Goal: Task Accomplishment & Management: Manage account settings

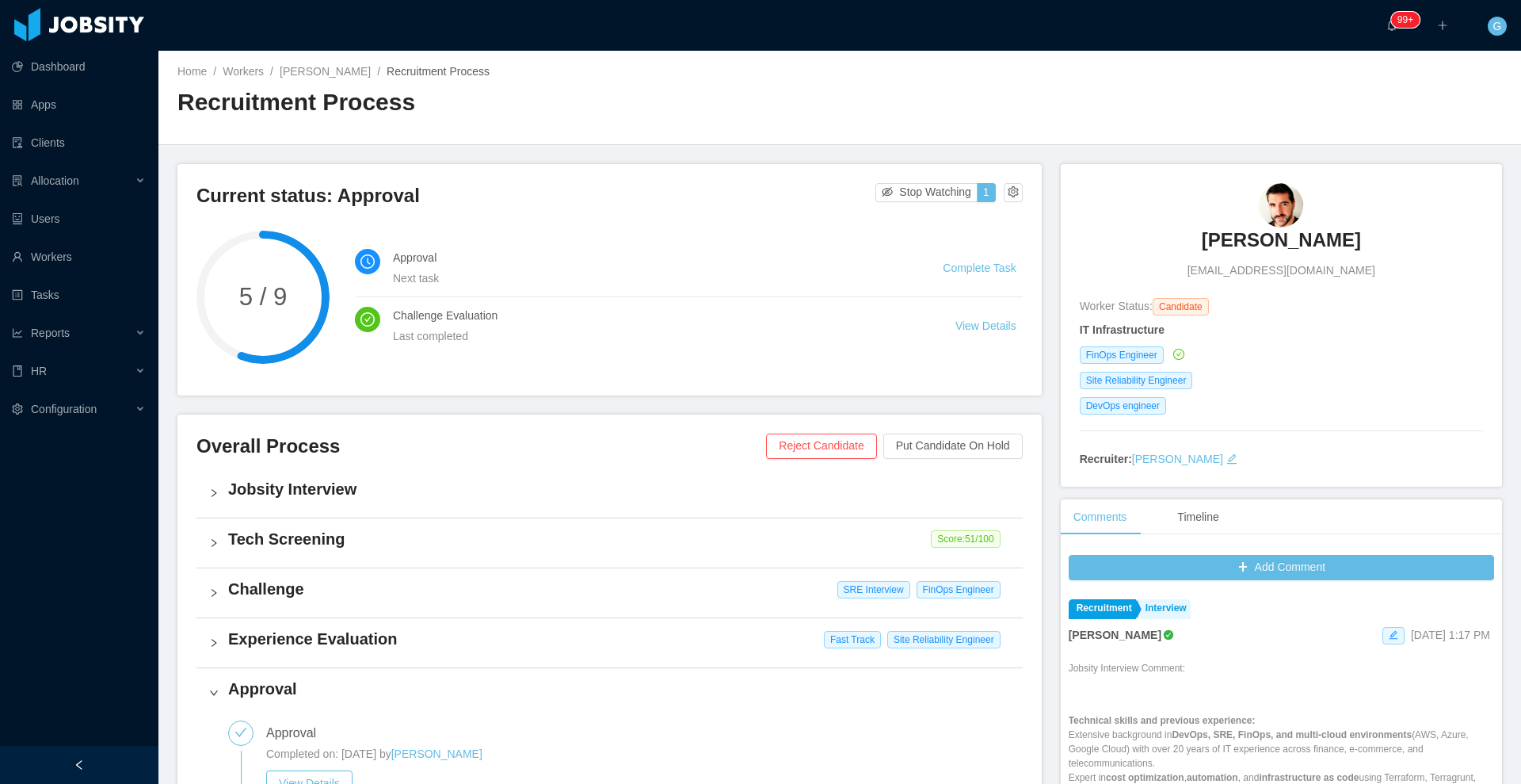
scroll to position [97, 0]
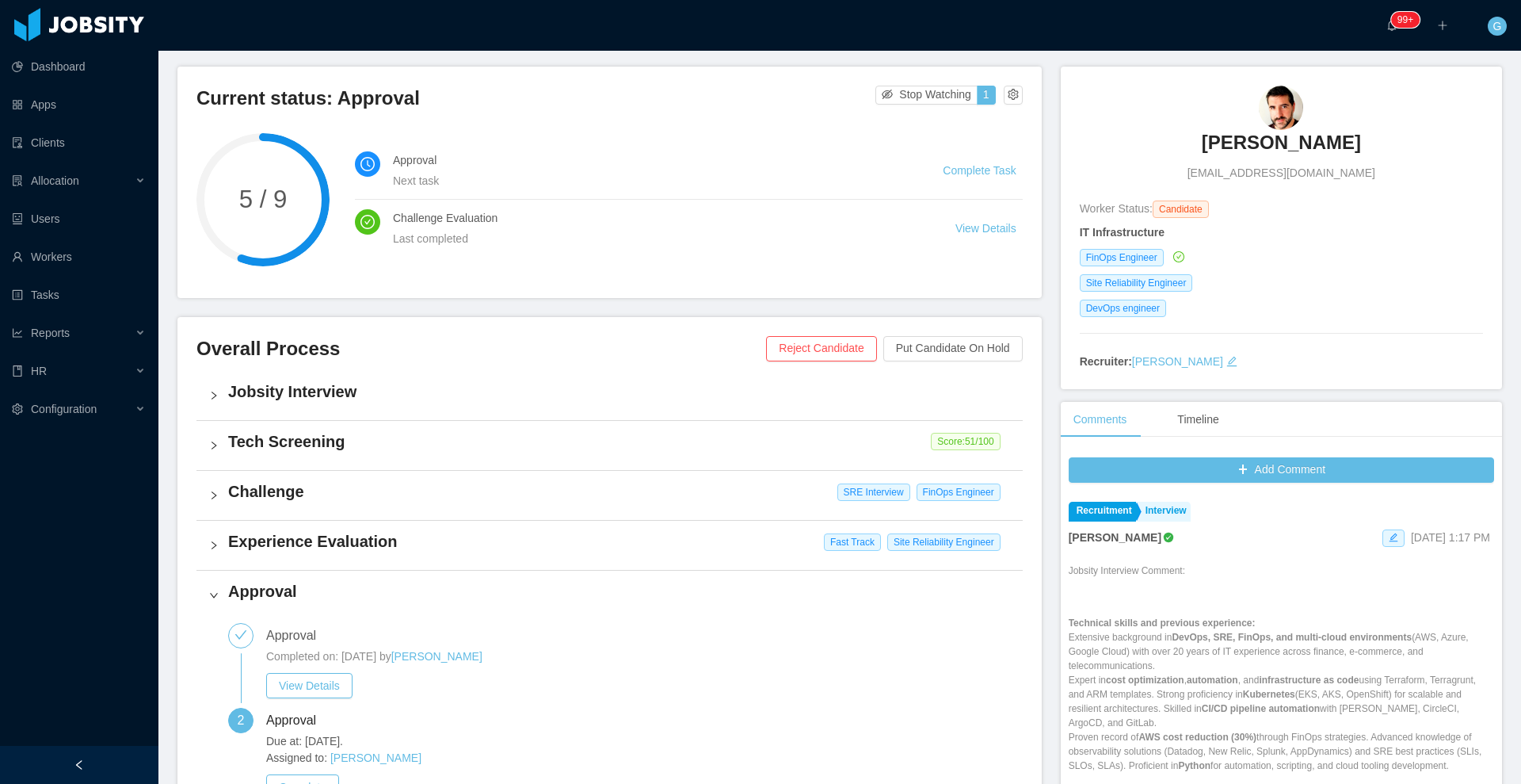
click at [513, 489] on h4 "Challenge" at bounding box center [619, 491] width 782 height 22
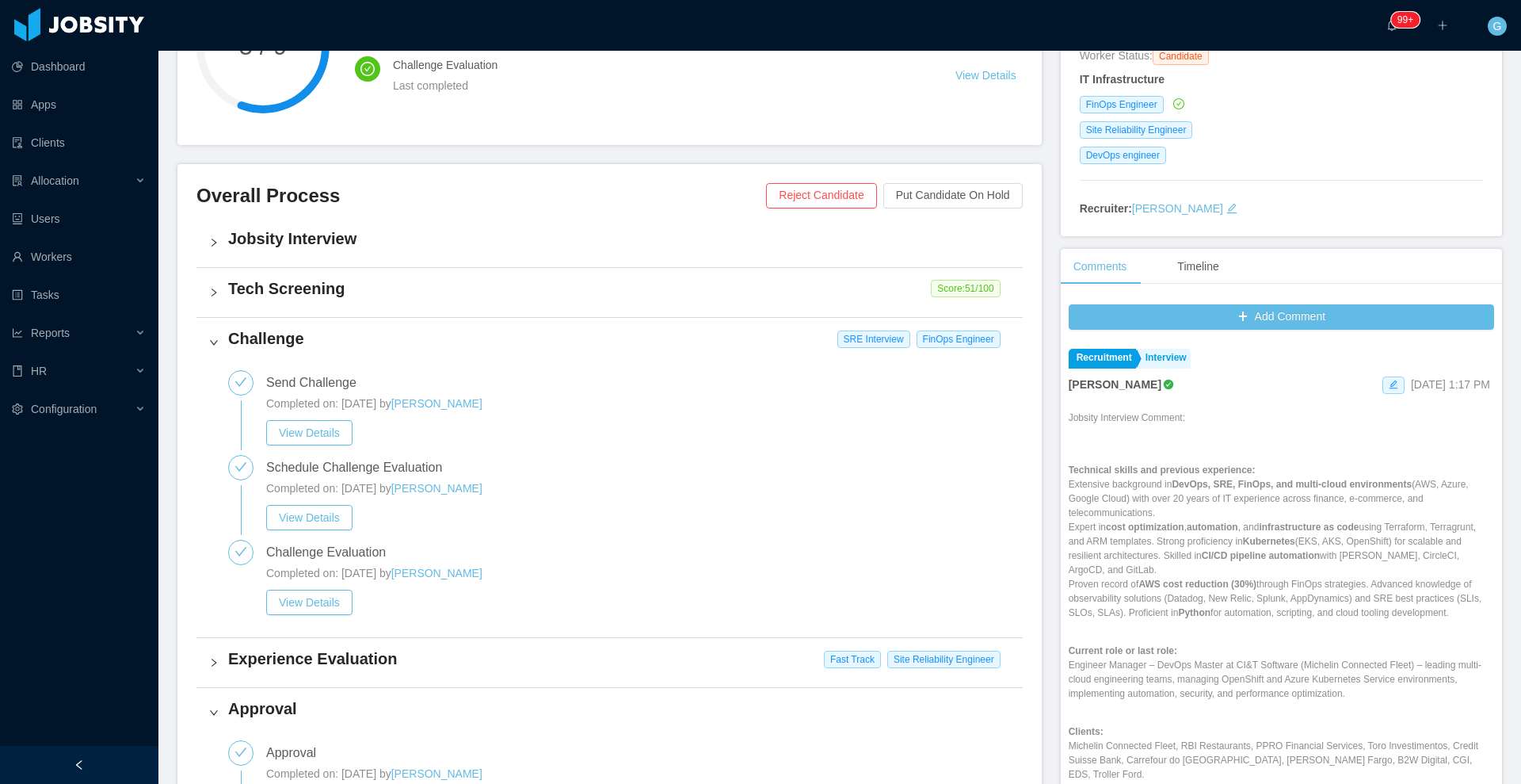
scroll to position [264, 0]
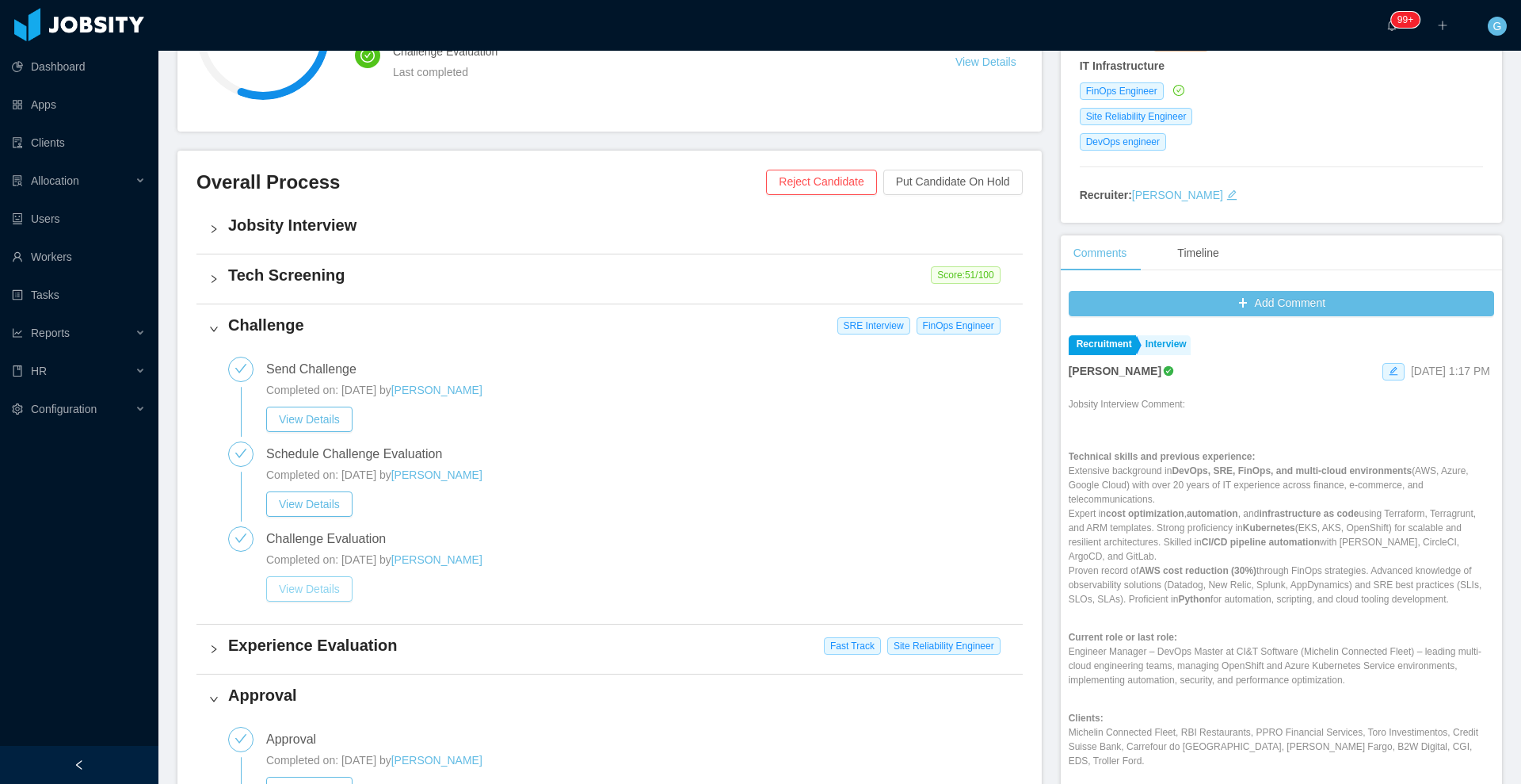
click at [325, 590] on button "View Details" at bounding box center [309, 588] width 86 height 25
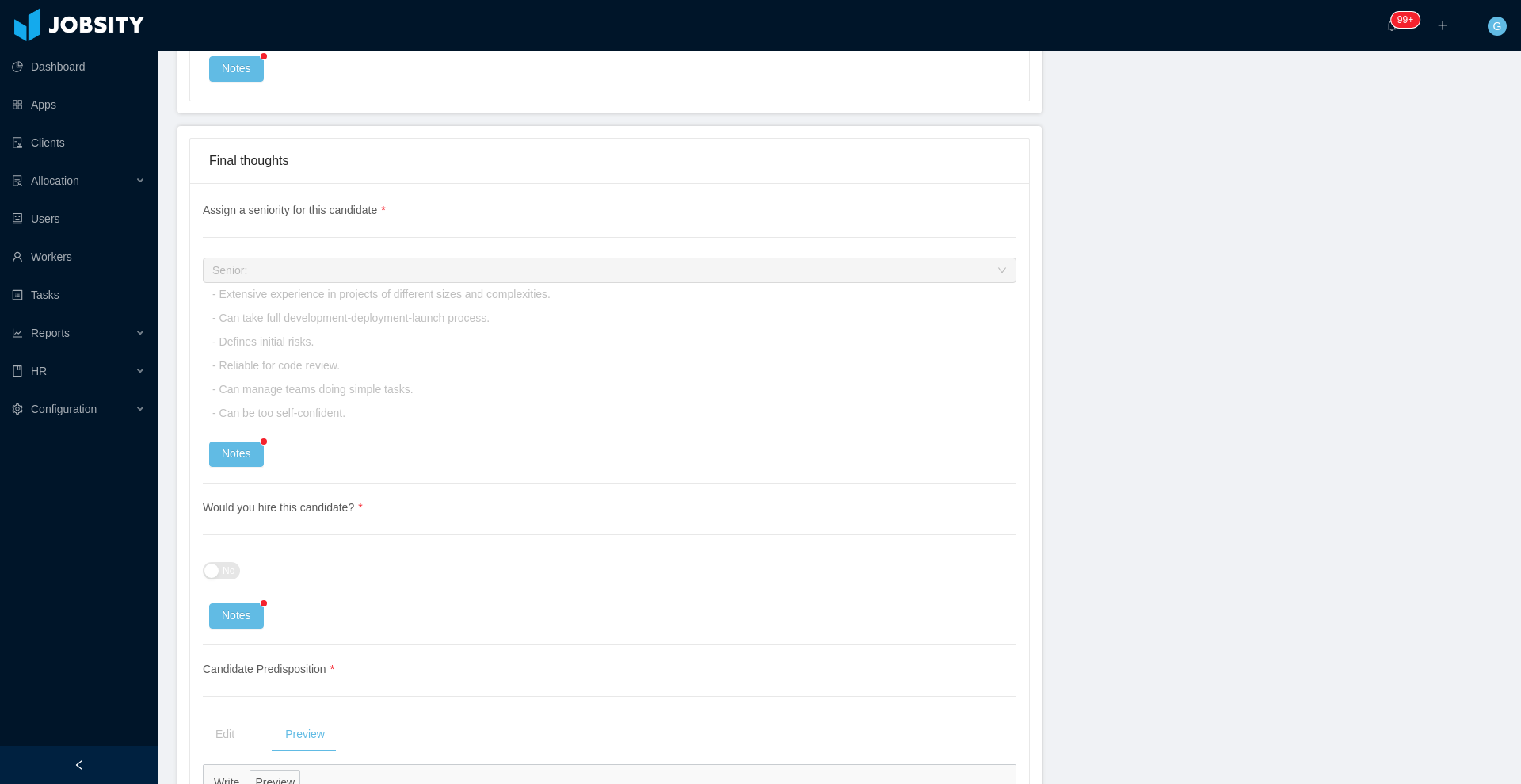
scroll to position [3407, 0]
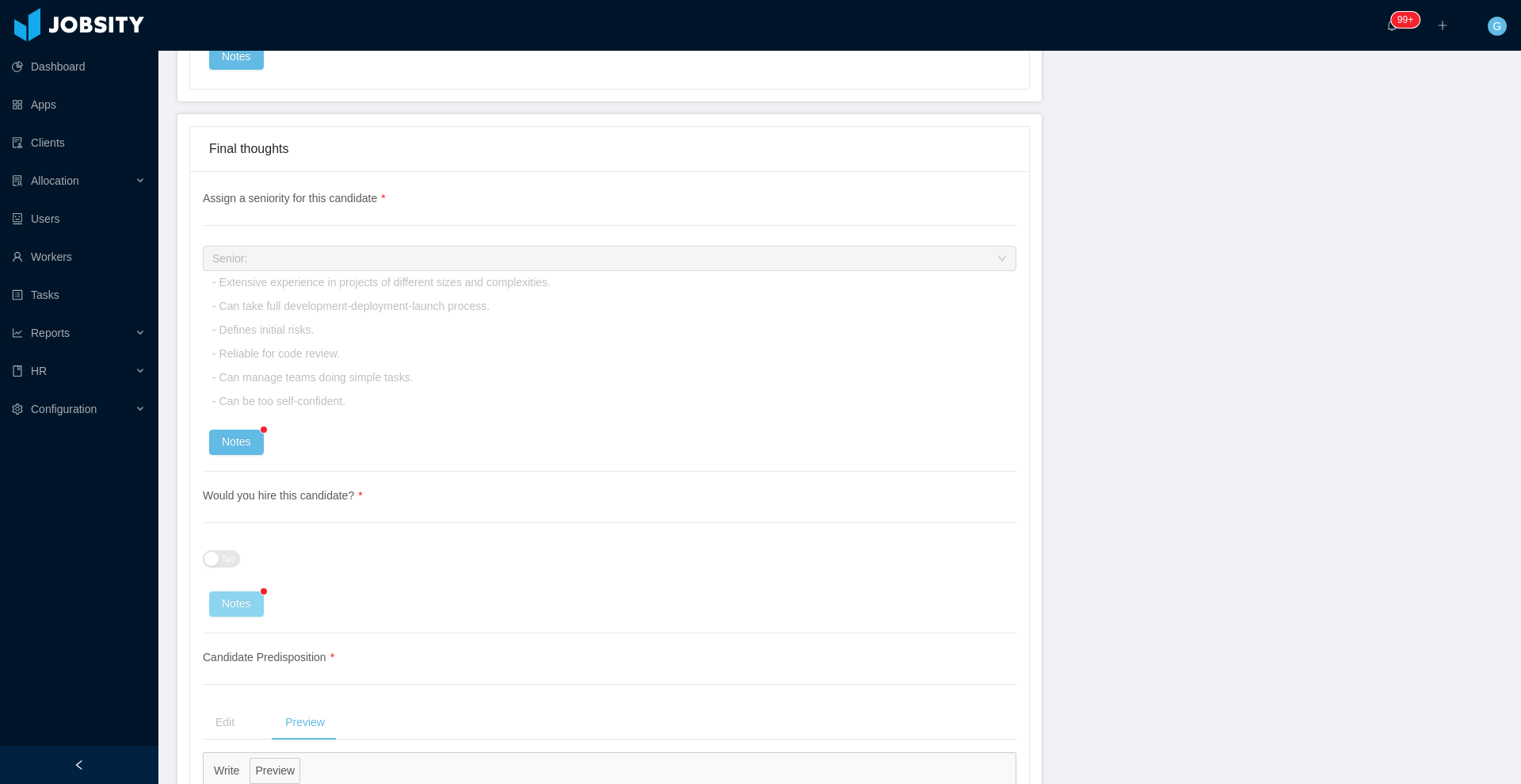
click at [227, 605] on button "Notes" at bounding box center [236, 603] width 55 height 25
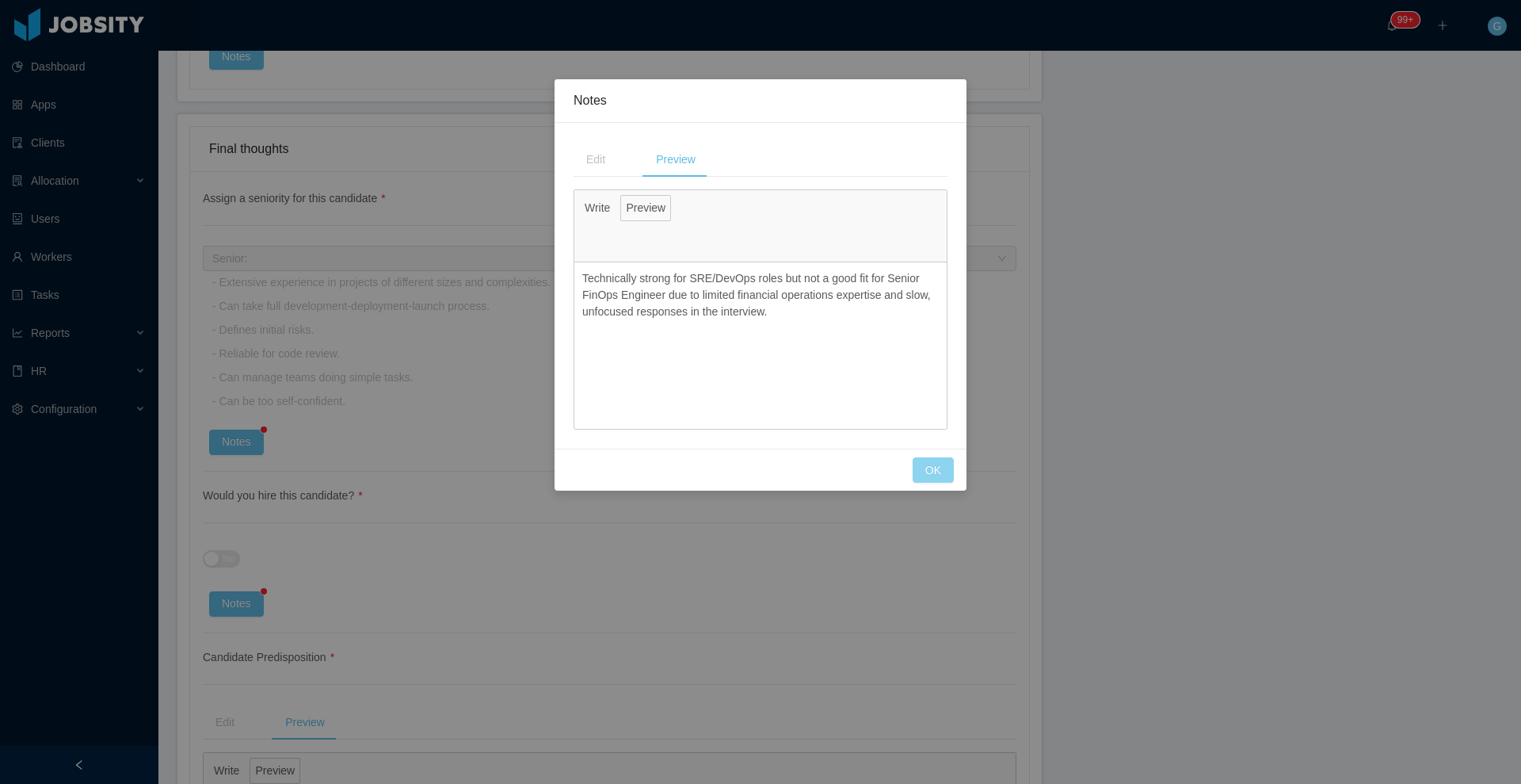
click at [931, 463] on button "OK" at bounding box center [933, 469] width 41 height 25
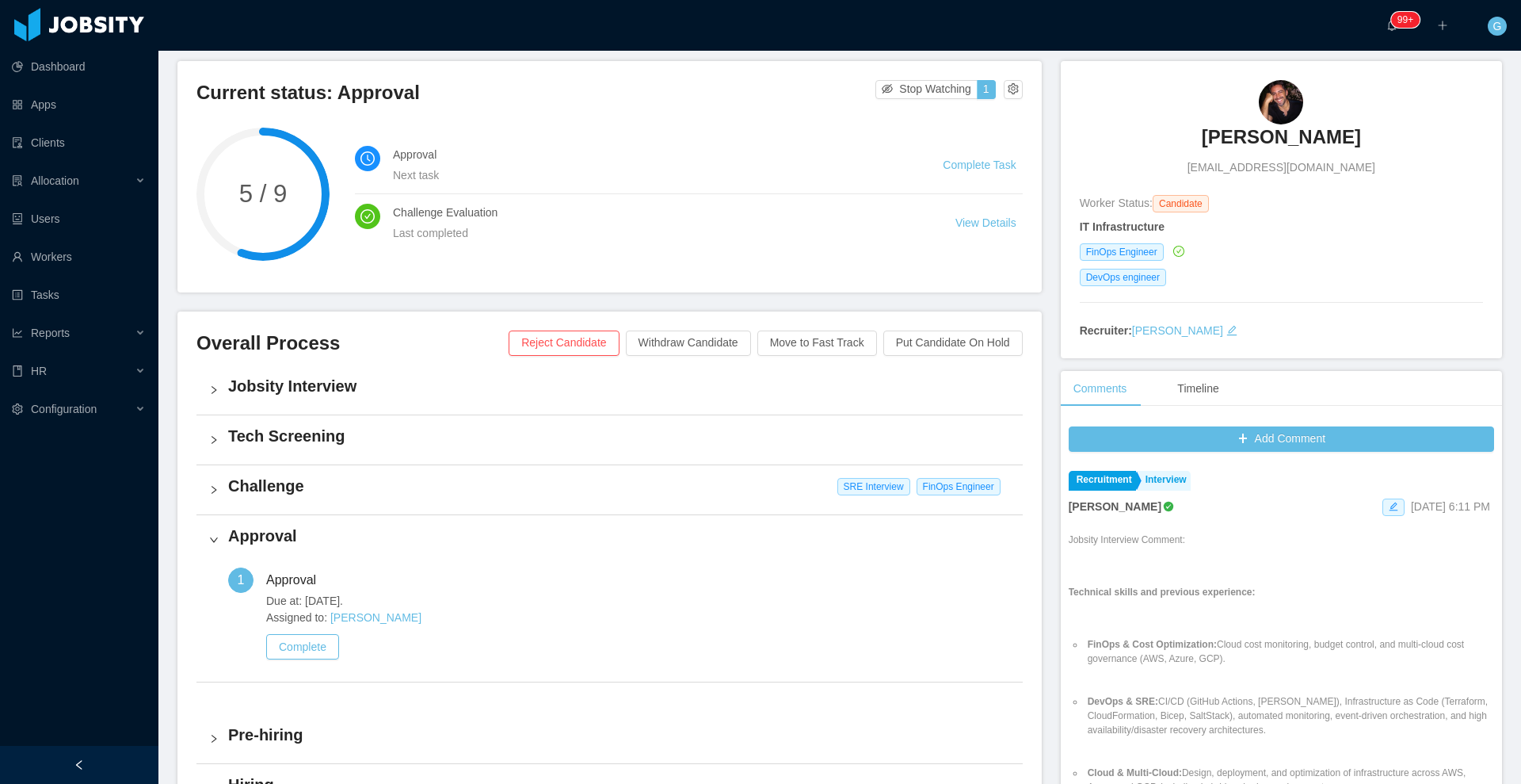
scroll to position [119, 0]
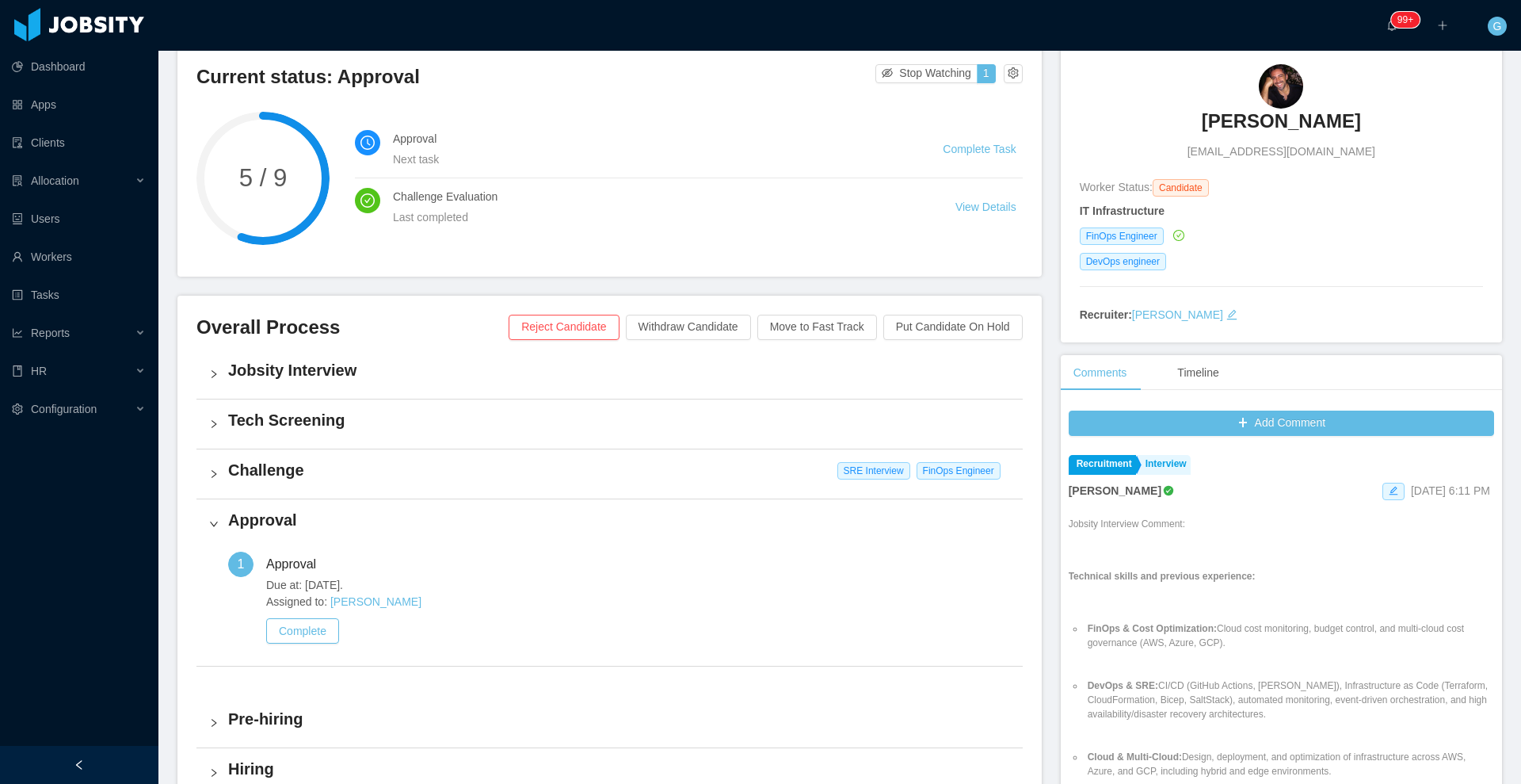
click at [422, 471] on h4 "Challenge" at bounding box center [619, 470] width 782 height 22
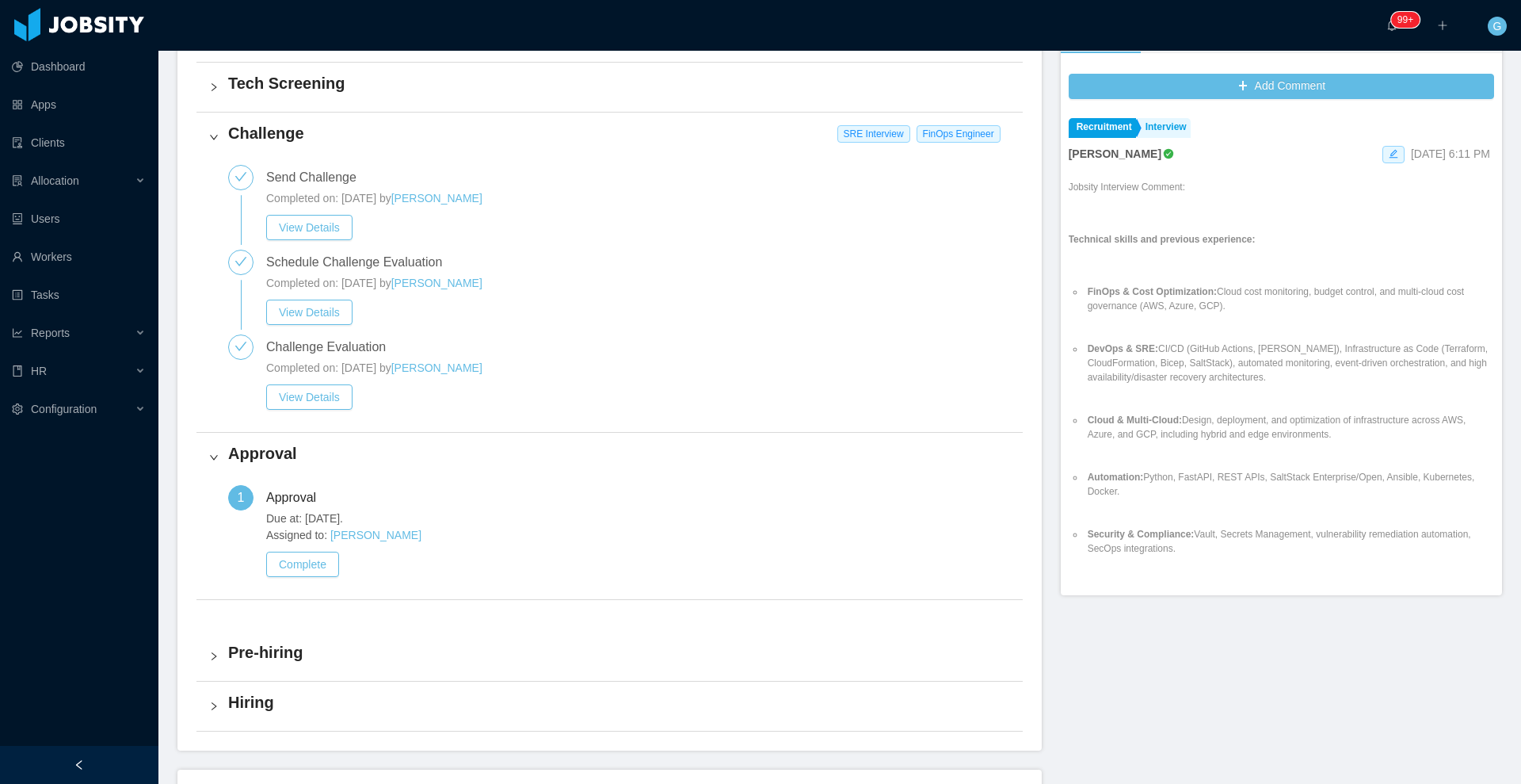
scroll to position [459, 0]
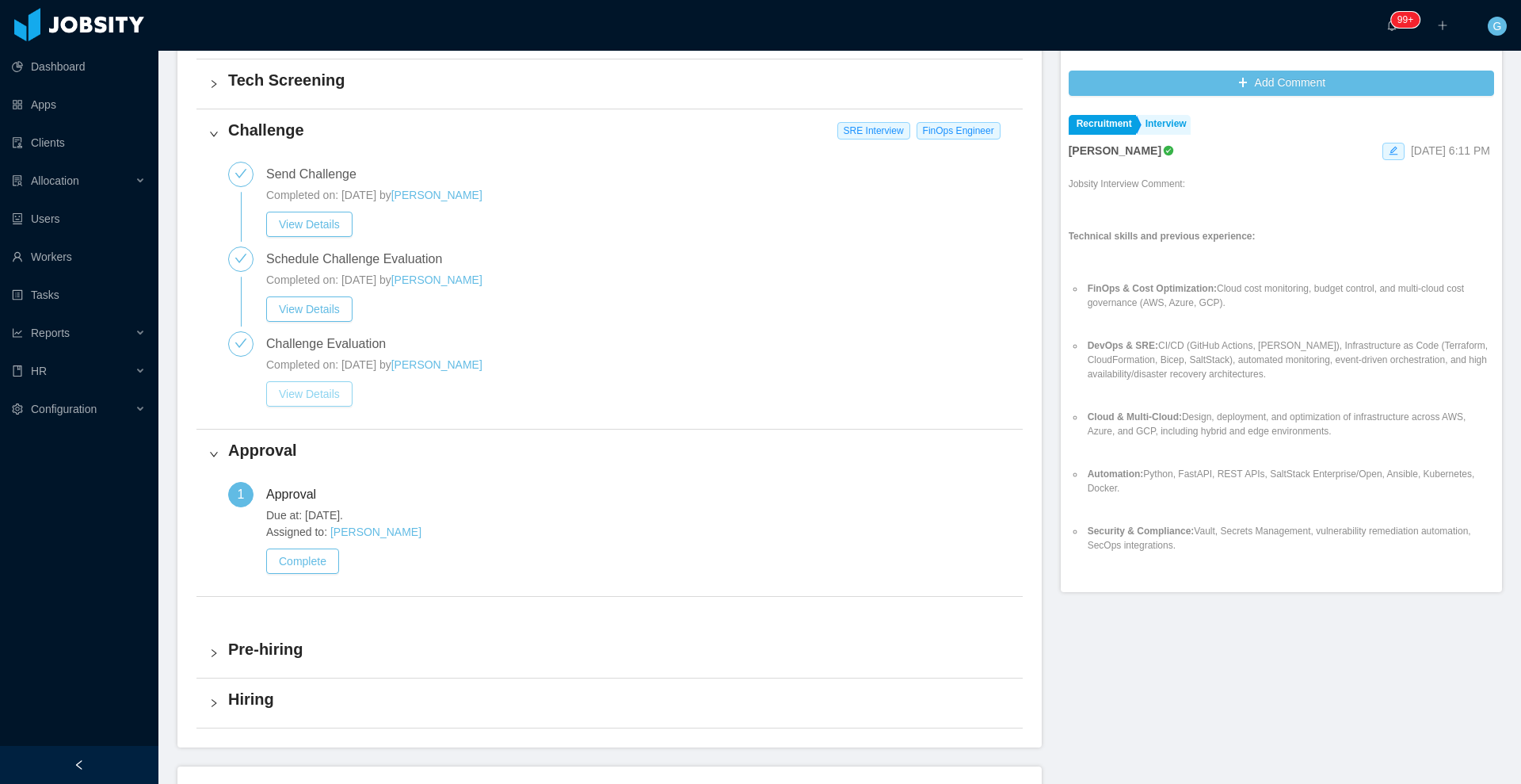
click at [329, 389] on button "View Details" at bounding box center [309, 393] width 86 height 25
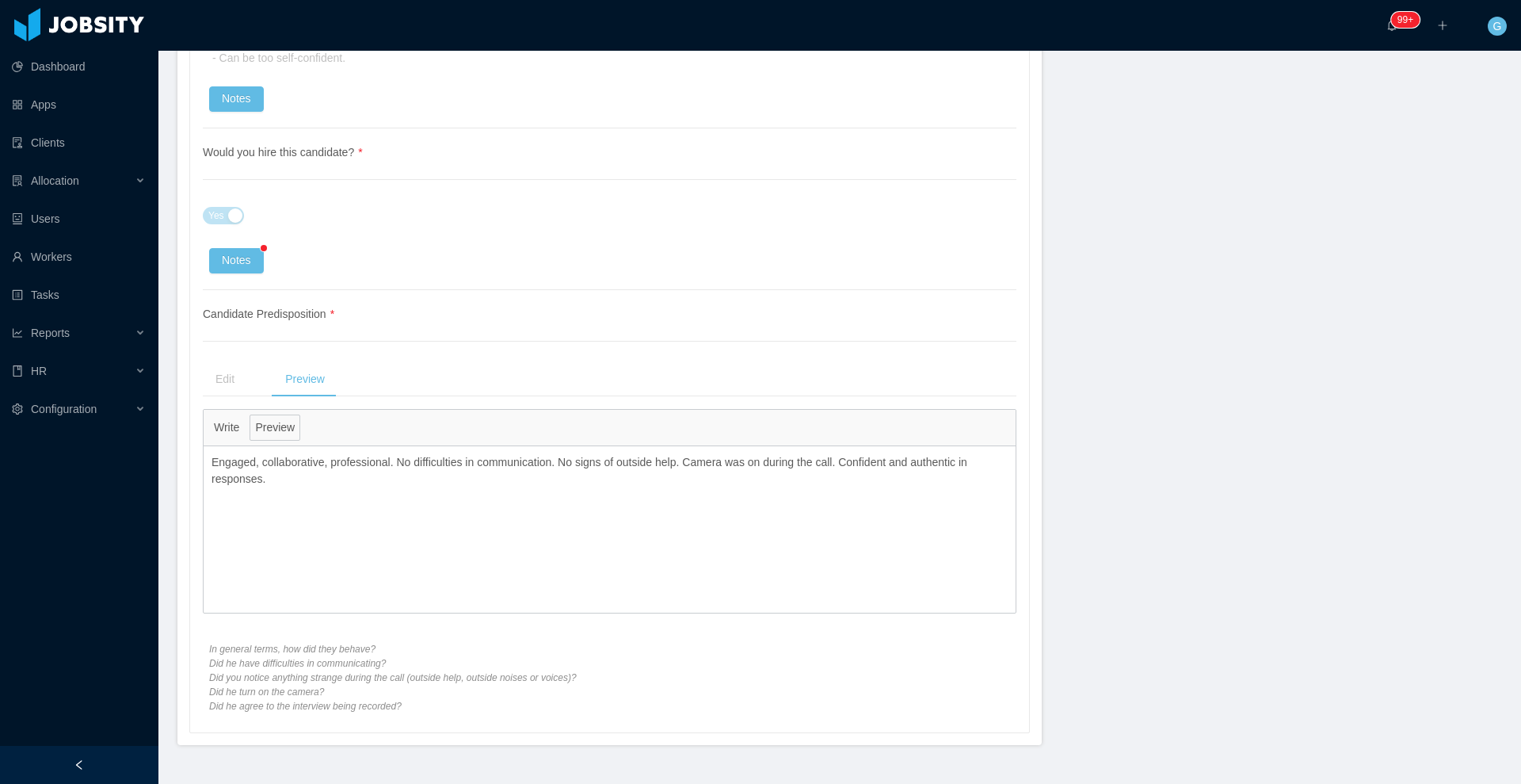
scroll to position [3749, 0]
click at [231, 258] on button "Notes" at bounding box center [236, 261] width 55 height 25
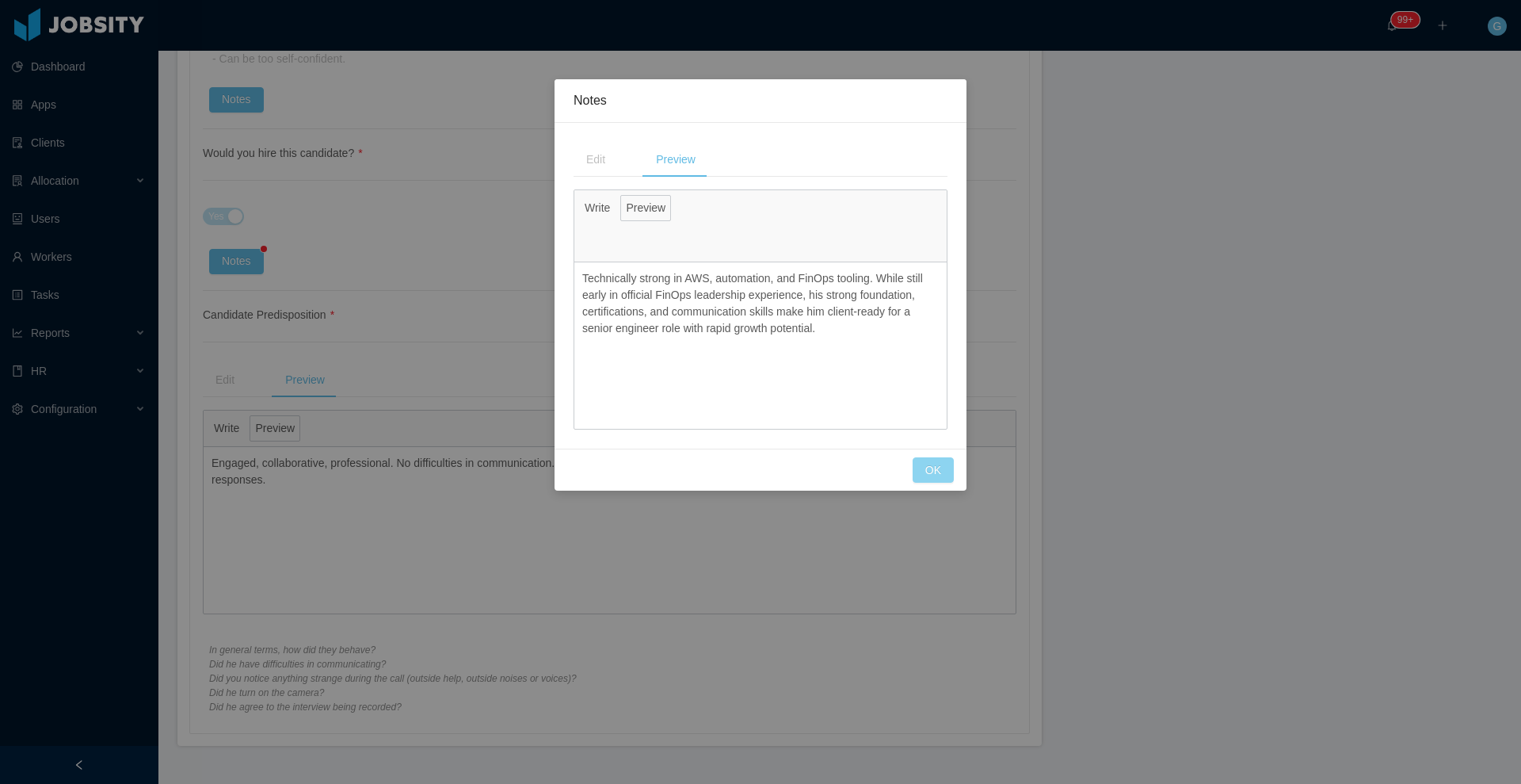
click at [943, 464] on button "OK" at bounding box center [933, 469] width 41 height 25
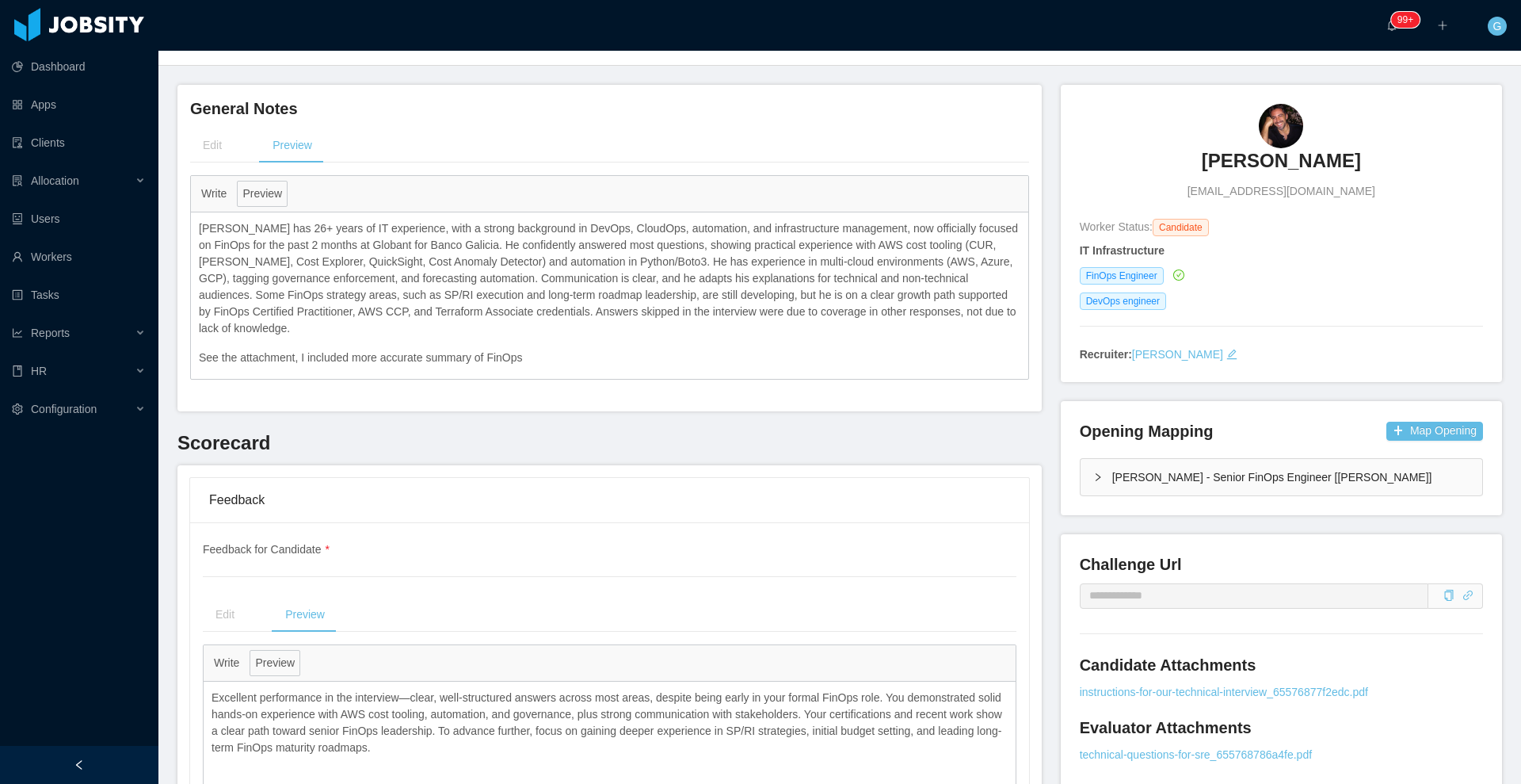
scroll to position [0, 0]
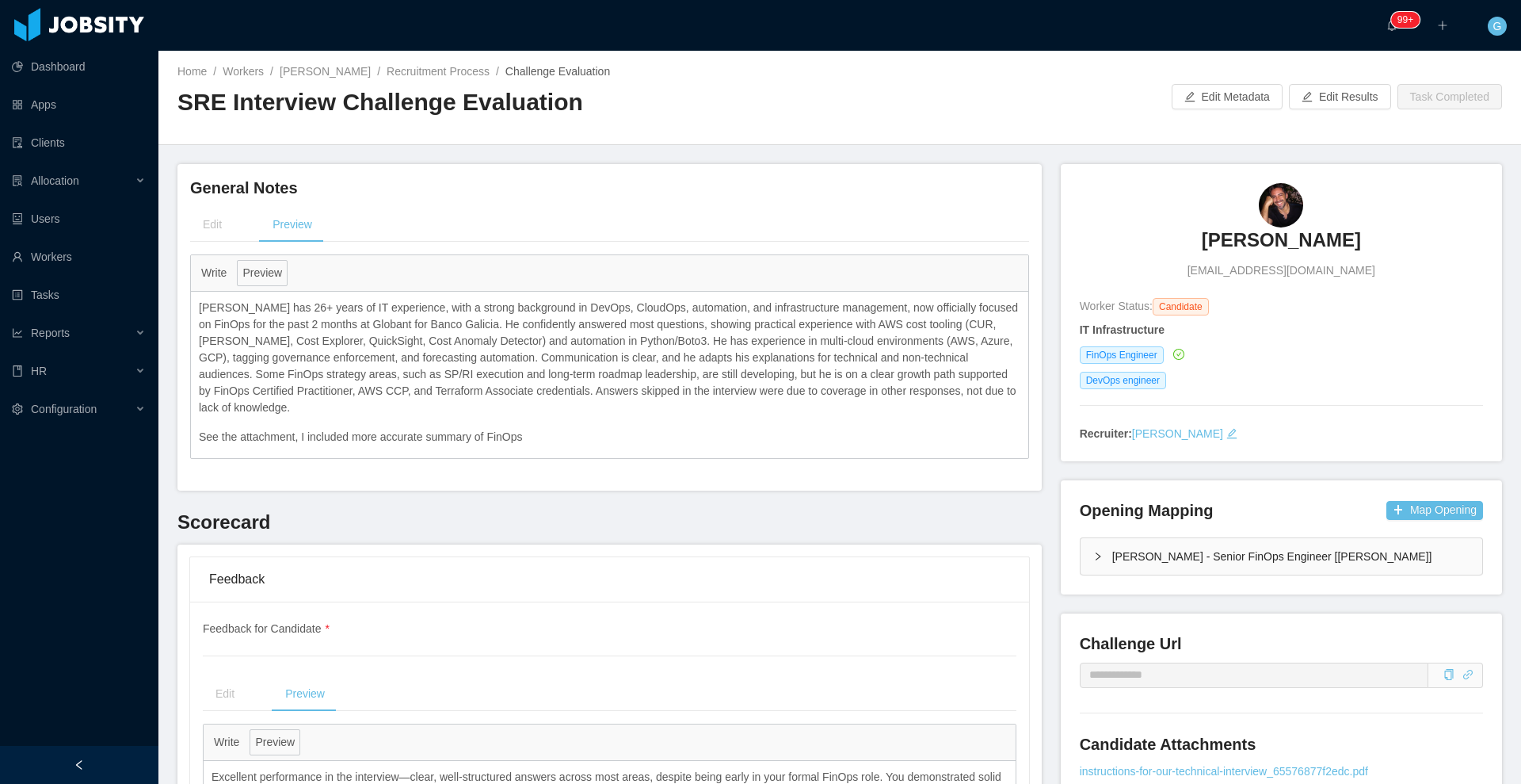
click at [1235, 252] on h3 "[PERSON_NAME]" at bounding box center [1281, 239] width 159 height 25
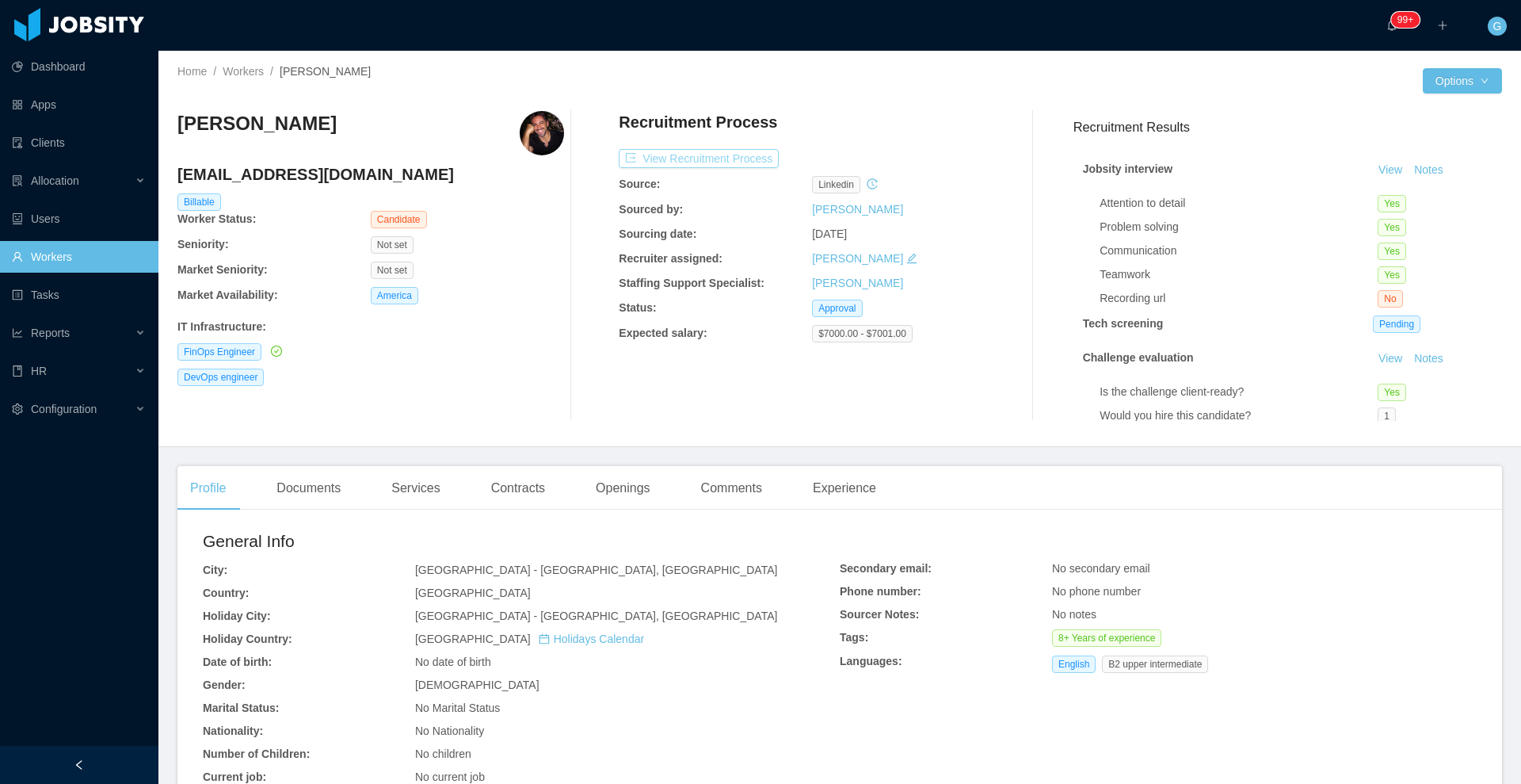
click at [657, 151] on button "View Recruitment Process" at bounding box center [699, 158] width 160 height 19
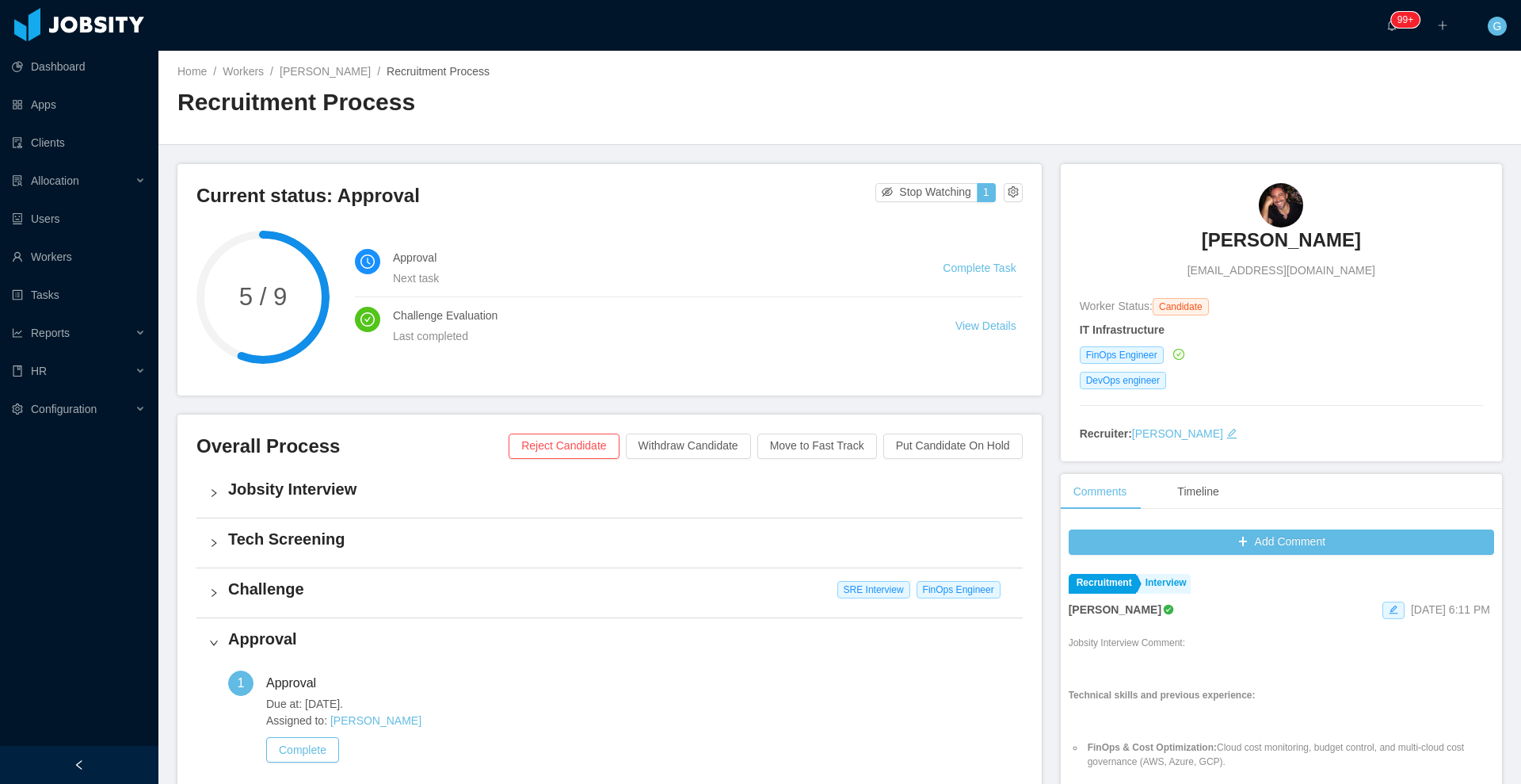
click at [1282, 238] on h3 "[PERSON_NAME]" at bounding box center [1281, 239] width 159 height 25
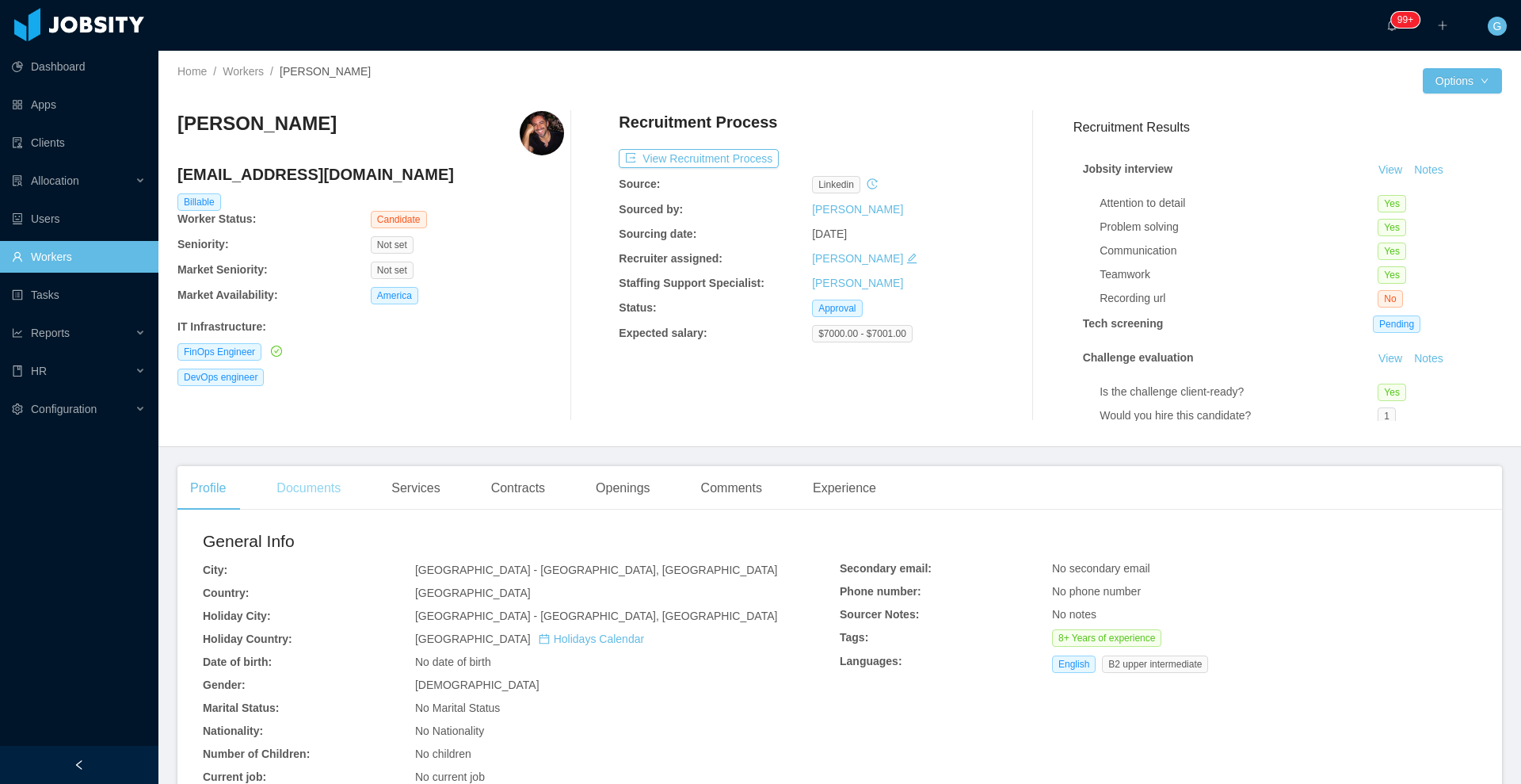
click at [332, 462] on main "Home / Workers / Adrian Malaguti / Options Adrian Malaguti adrianma78@hotmail.c…" at bounding box center [839, 417] width 1363 height 733
click at [327, 474] on div "Documents" at bounding box center [309, 488] width 90 height 44
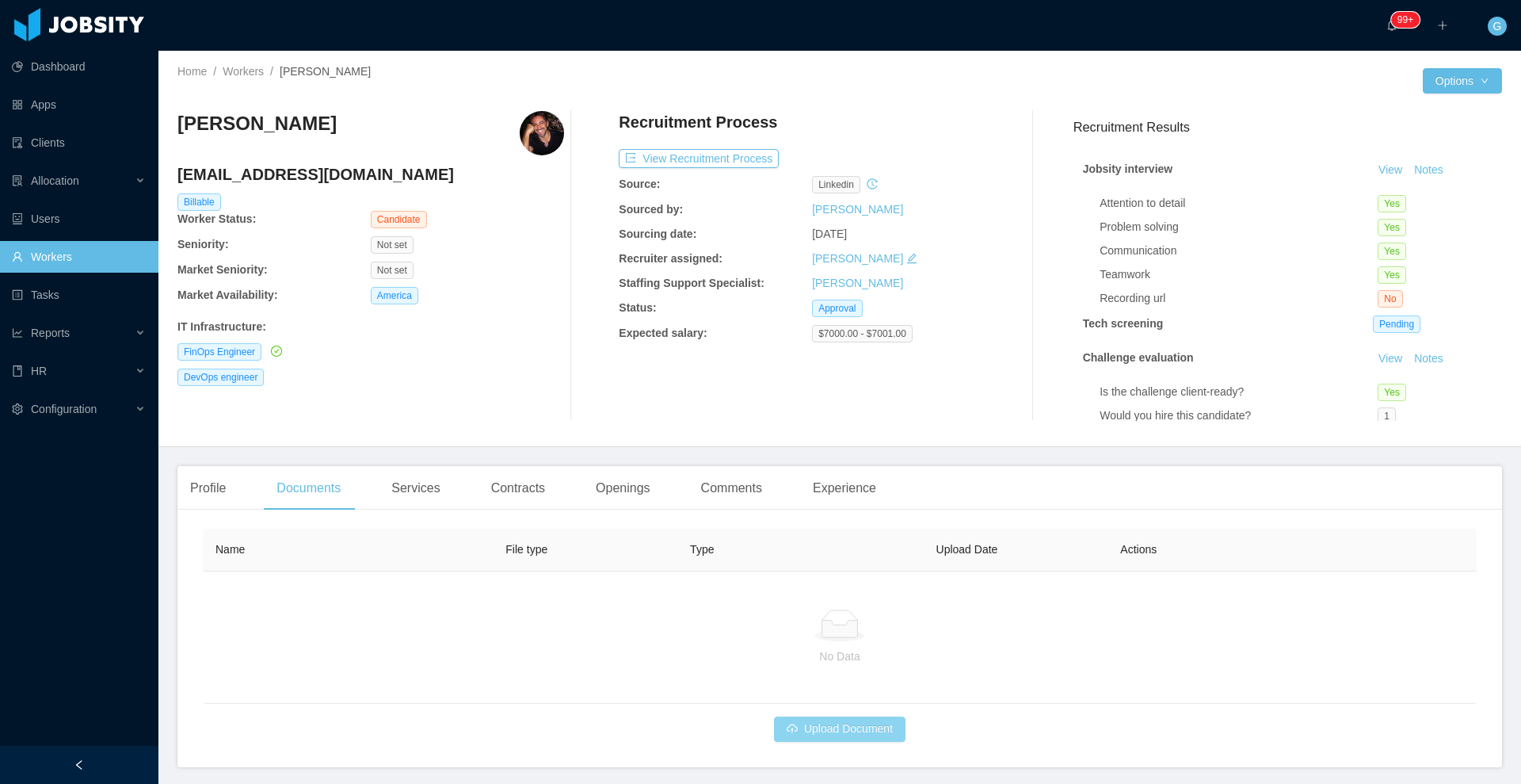
click at [800, 728] on button "Upload Document" at bounding box center [840, 728] width 132 height 25
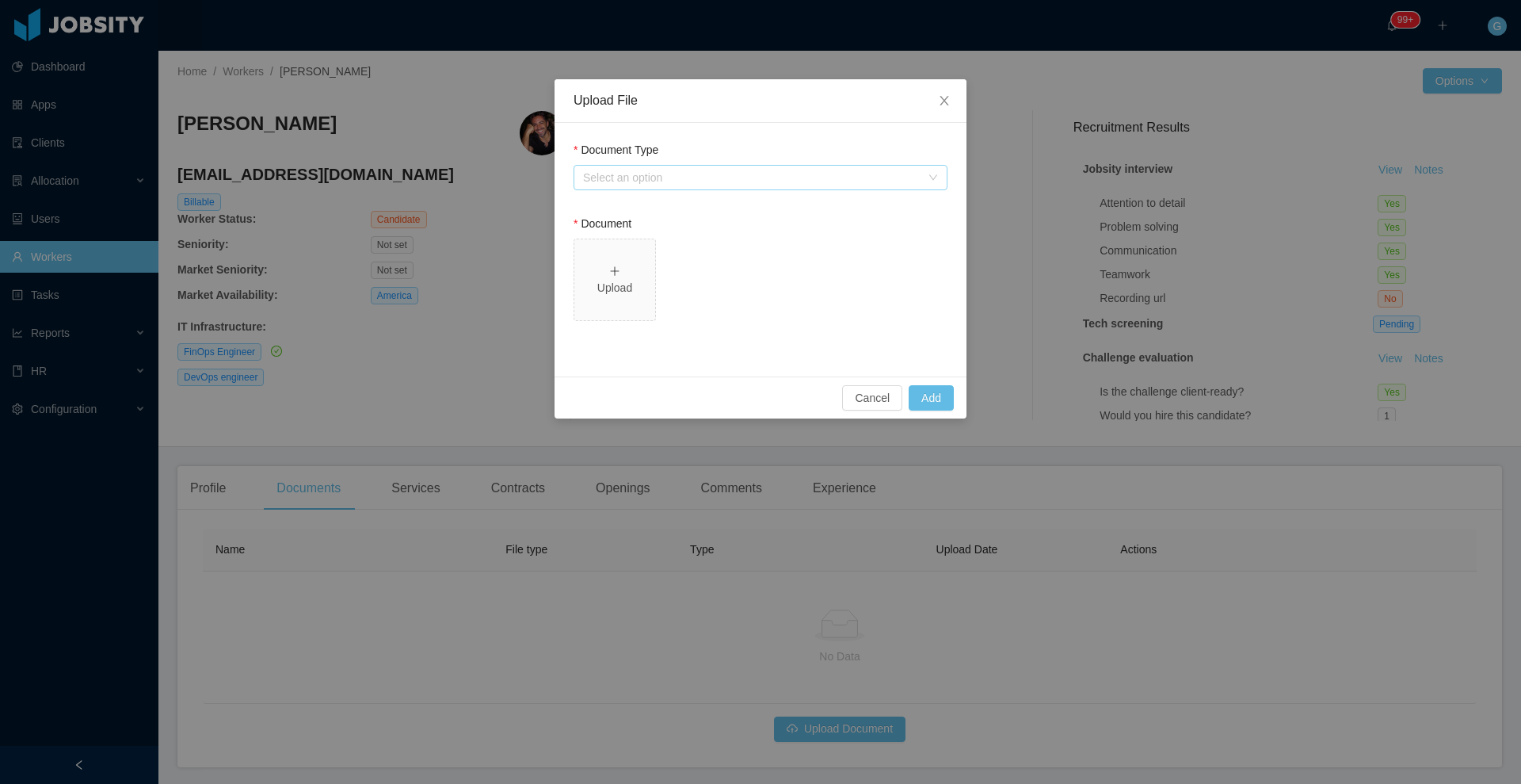
click at [639, 170] on div "Select an option" at bounding box center [752, 178] width 338 height 16
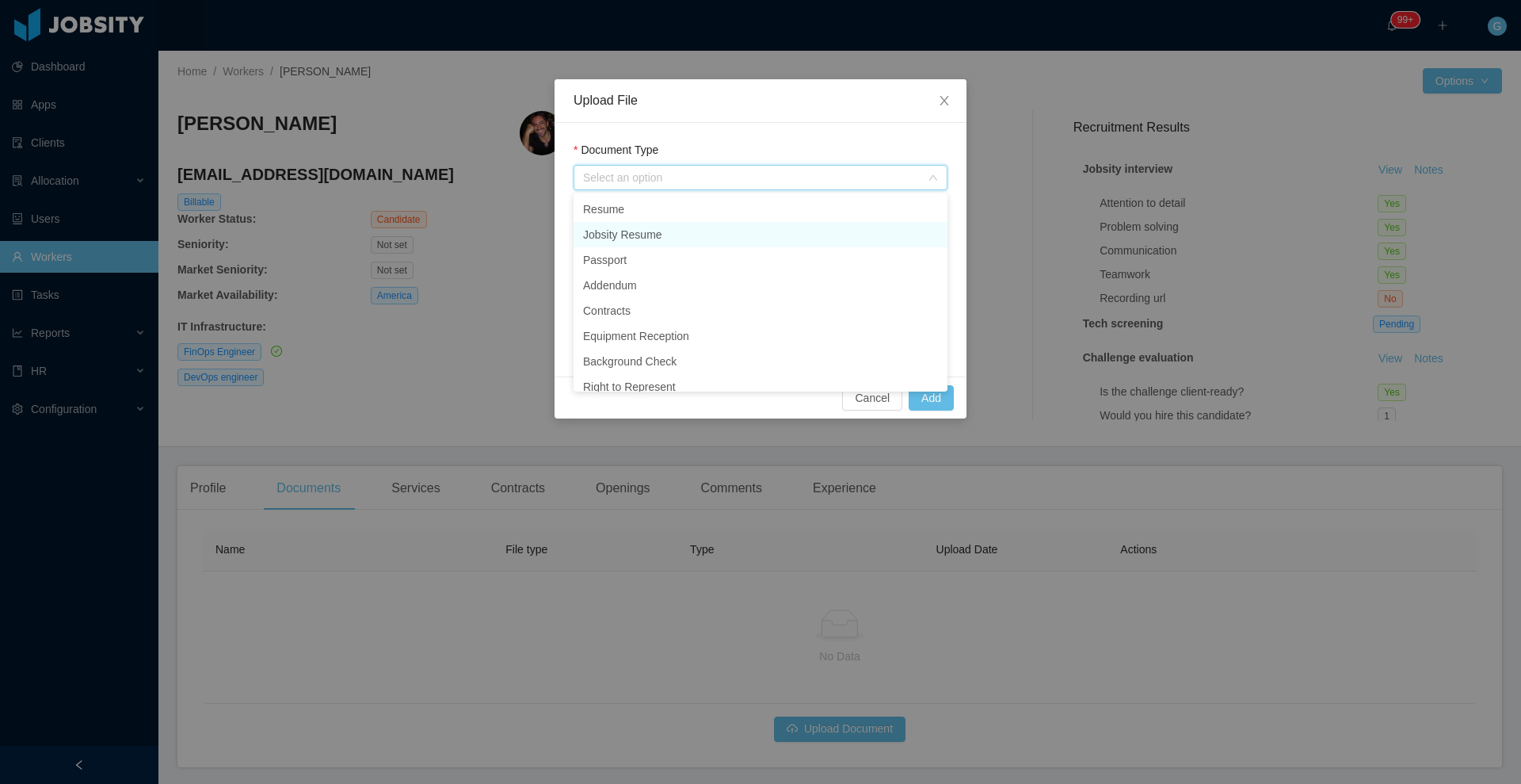
click at [635, 230] on li "Jobsity Resume" at bounding box center [761, 234] width 374 height 25
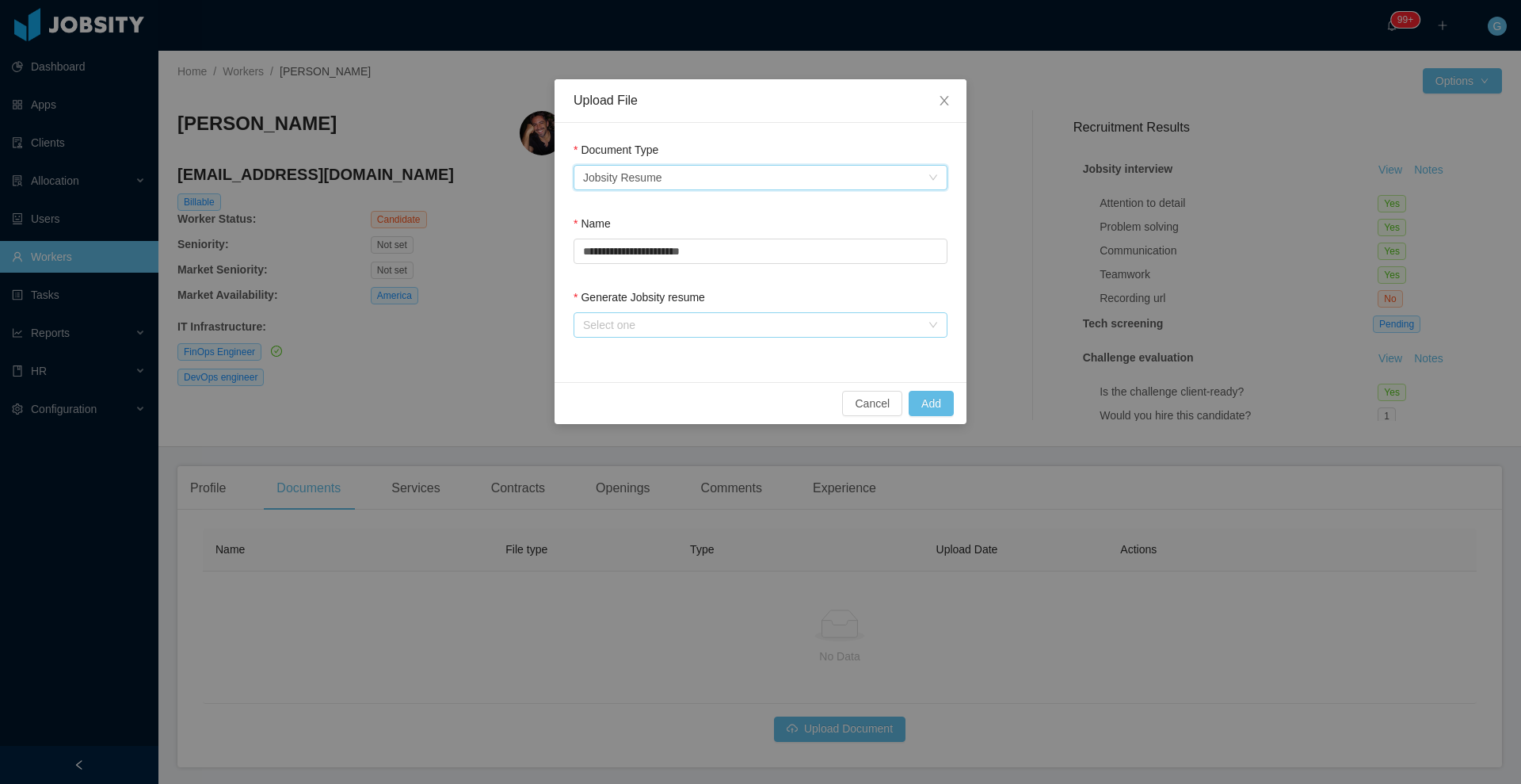
click at [682, 321] on div "Select one" at bounding box center [752, 325] width 338 height 16
click at [658, 359] on li "From Template" at bounding box center [761, 356] width 374 height 25
click at [929, 406] on button "Add" at bounding box center [931, 403] width 45 height 25
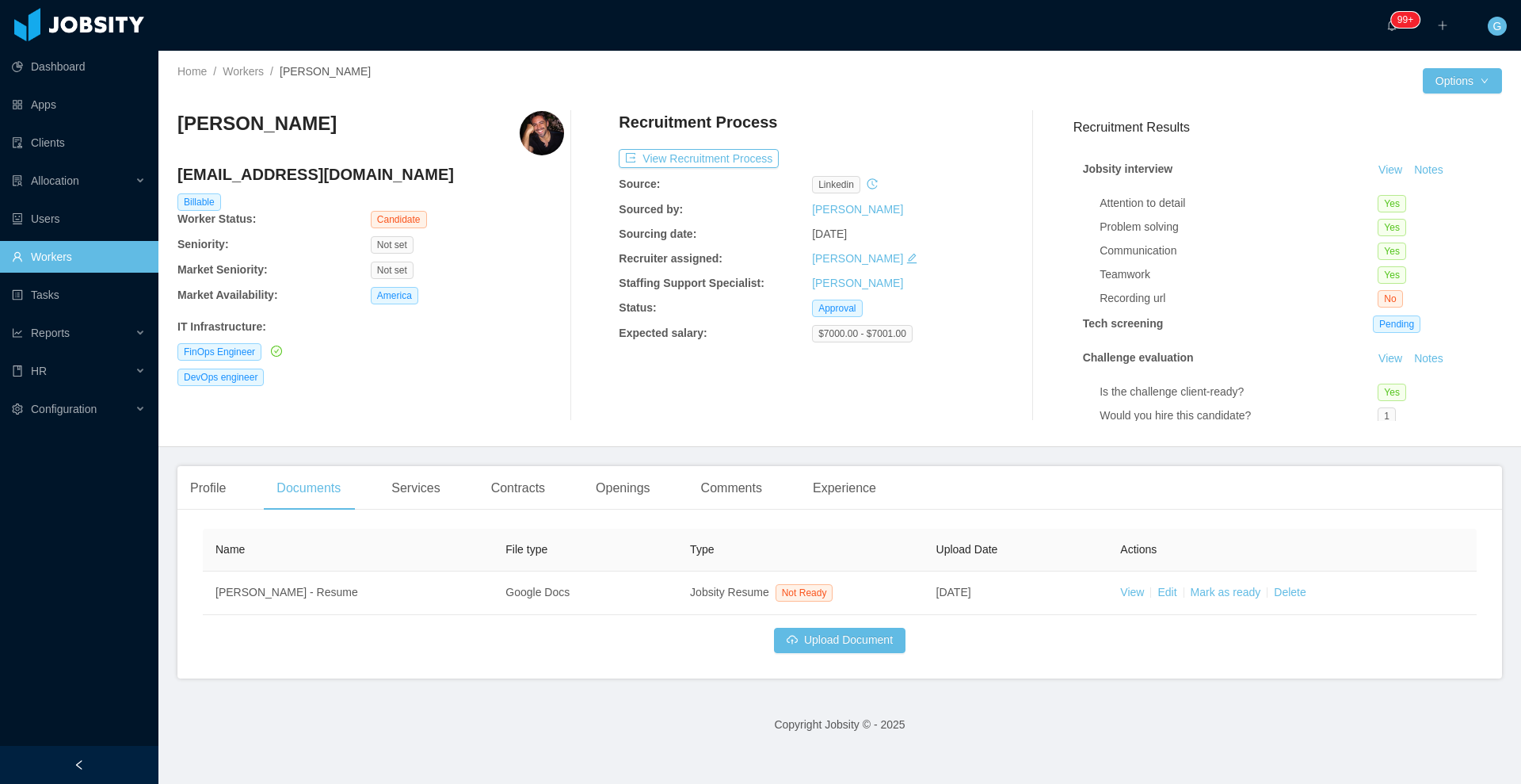
click at [238, 171] on h4 "adrianma78@hotmail.com" at bounding box center [370, 174] width 387 height 22
click at [248, 169] on h4 "adrianma78@hotmail.com" at bounding box center [370, 174] width 387 height 22
copy h4 "adrianma78@hotmail.com"
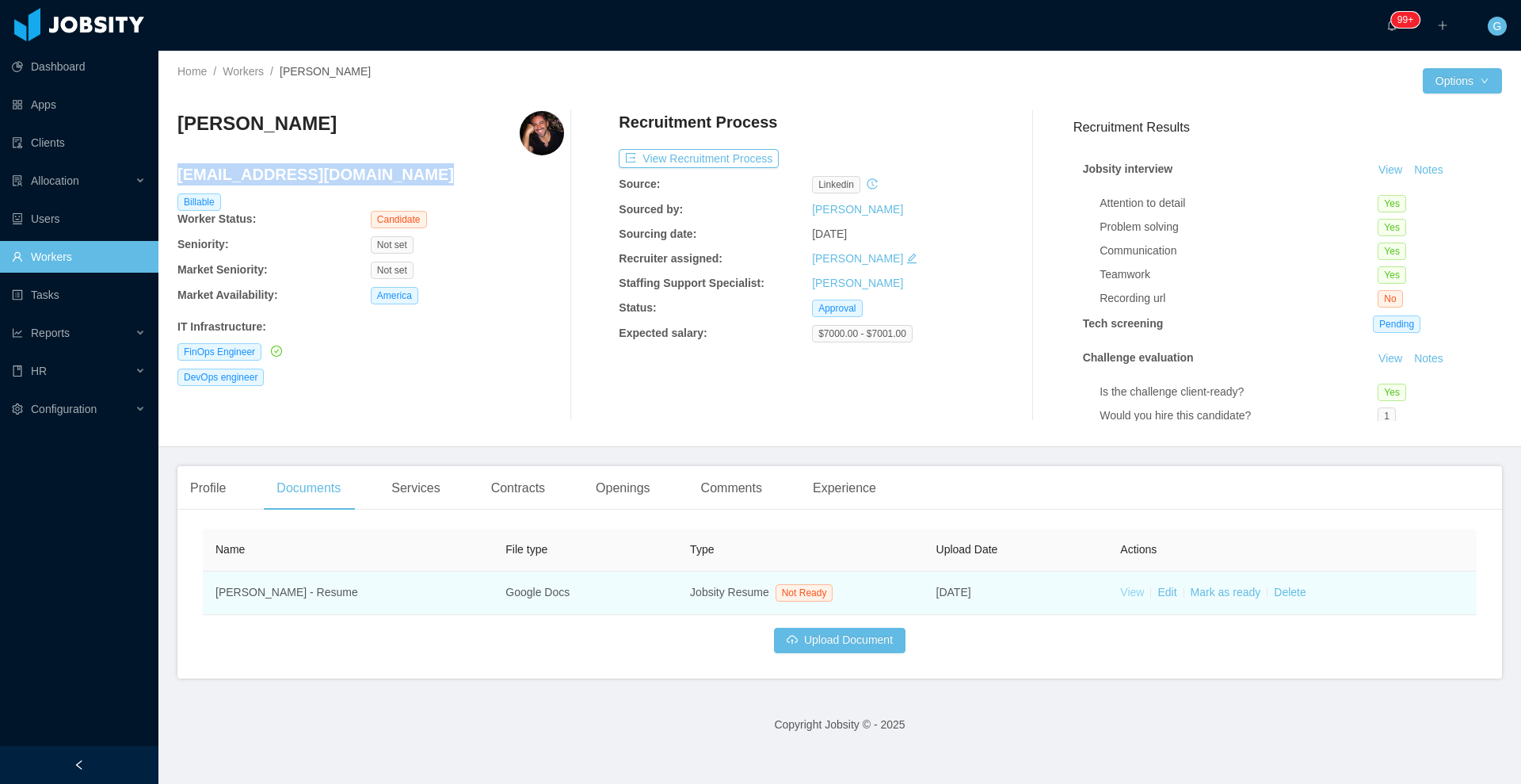
click at [1120, 586] on link "View" at bounding box center [1132, 592] width 24 height 13
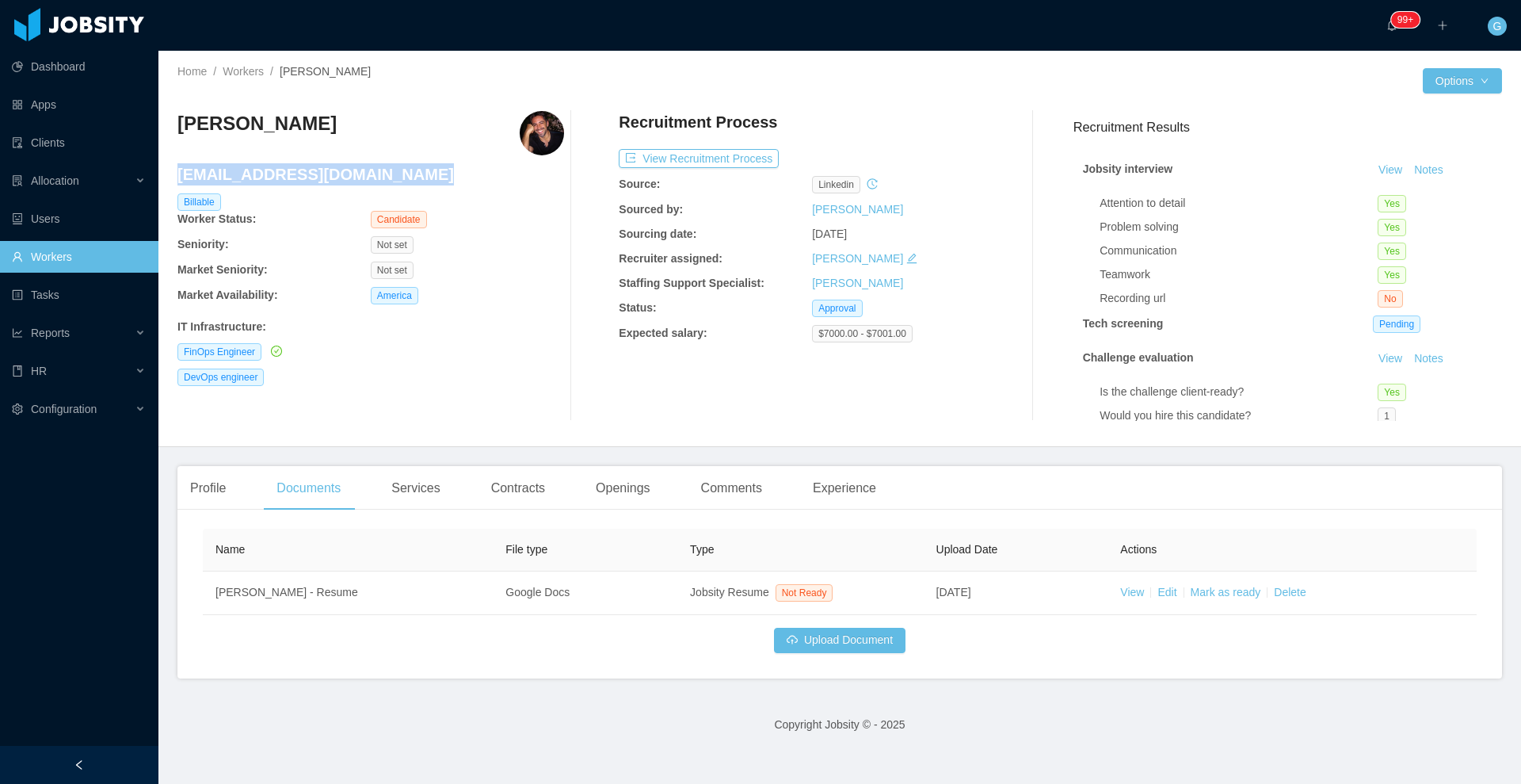
copy h4 "adrianma78@hotmail.com"
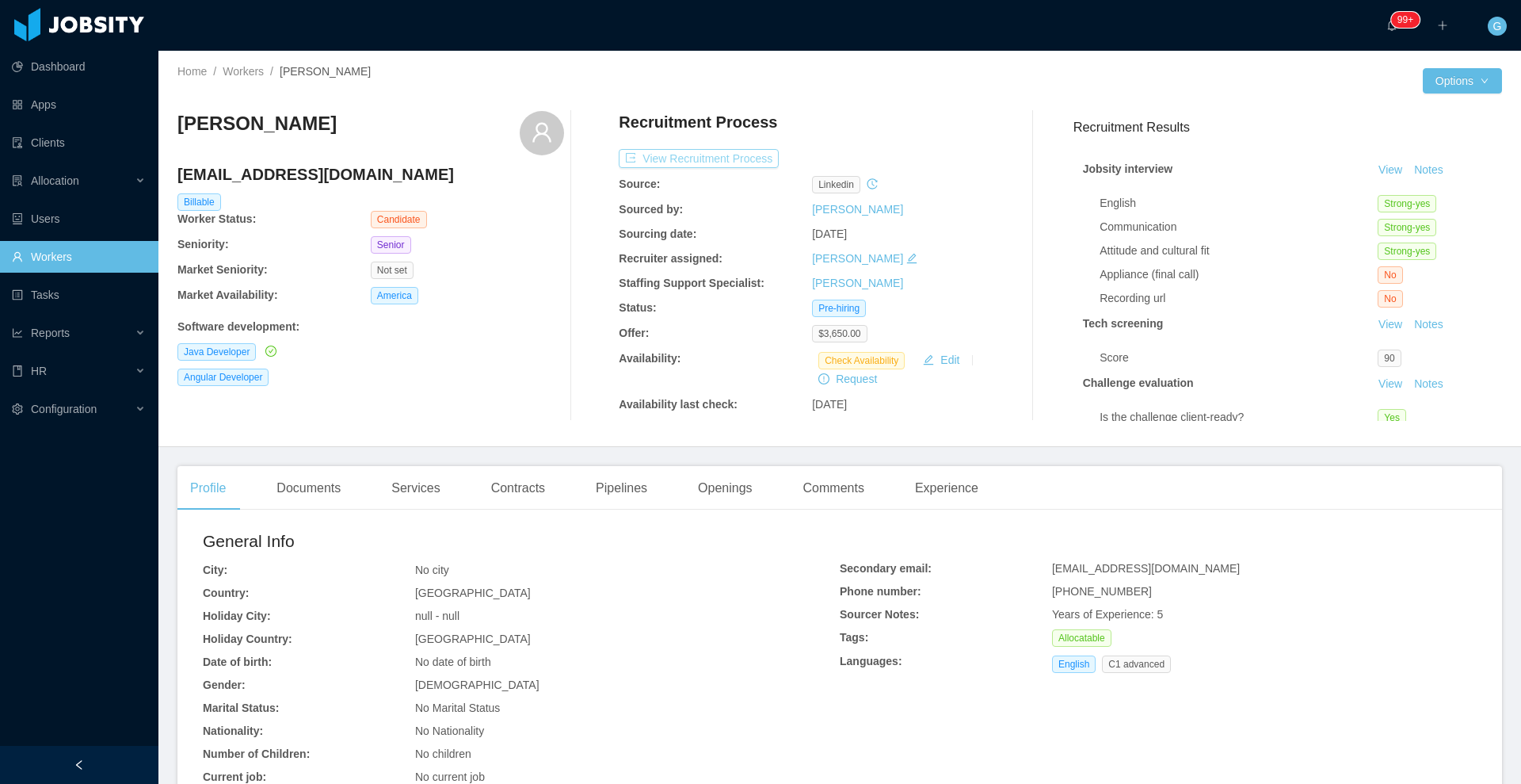
click at [658, 164] on button "View Recruitment Process" at bounding box center [699, 158] width 160 height 19
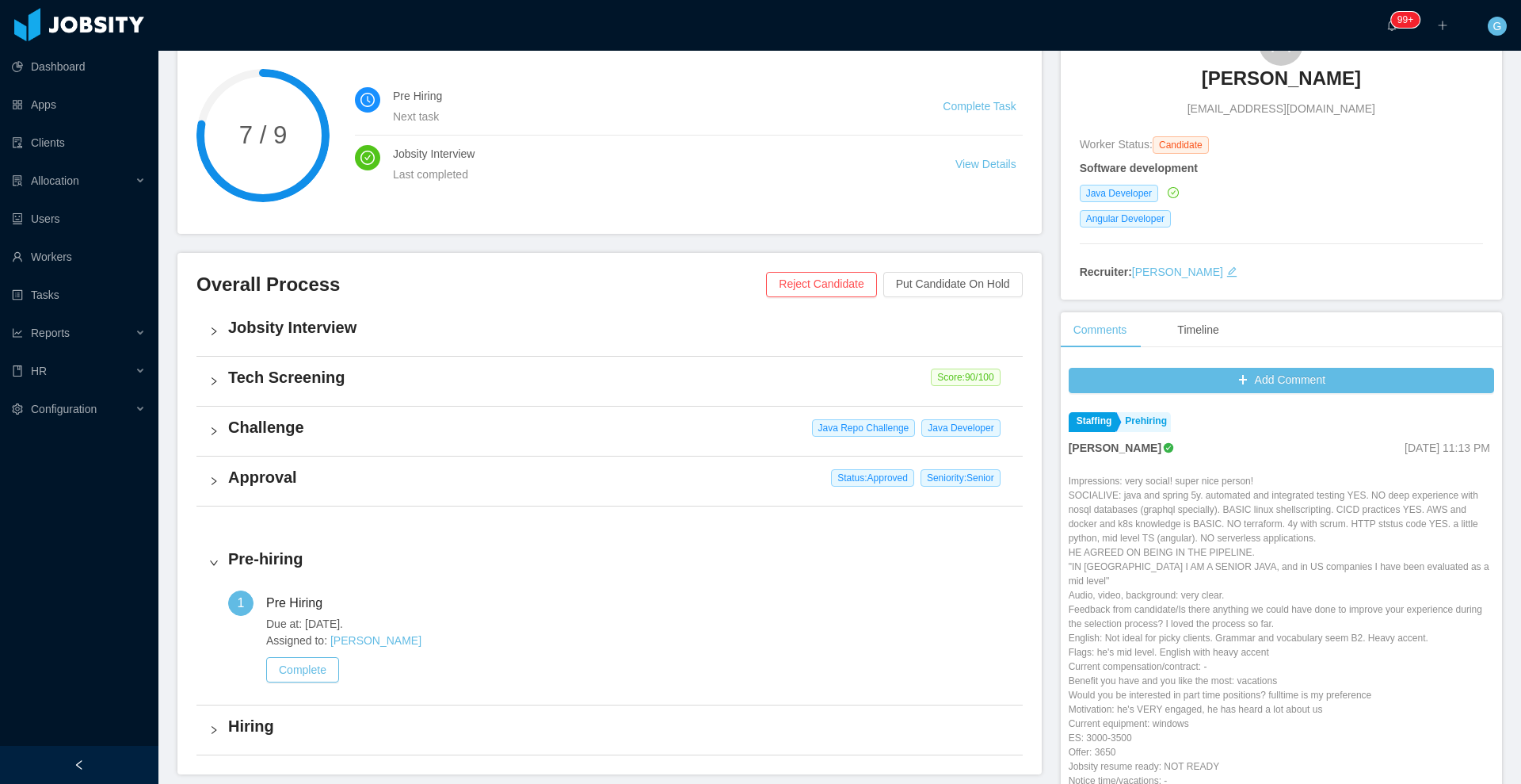
scroll to position [175, 0]
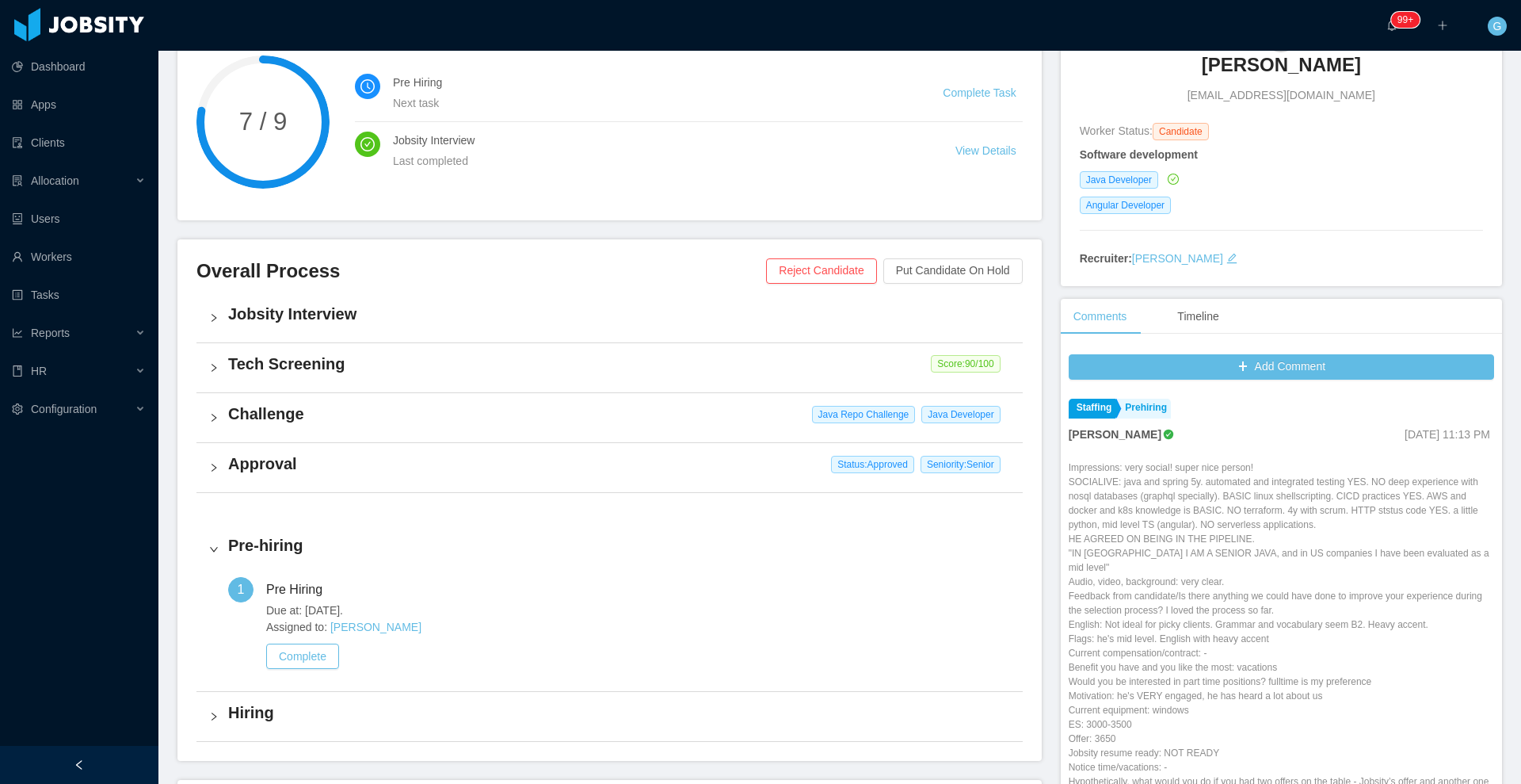
click at [512, 415] on h4 "Challenge" at bounding box center [619, 414] width 782 height 22
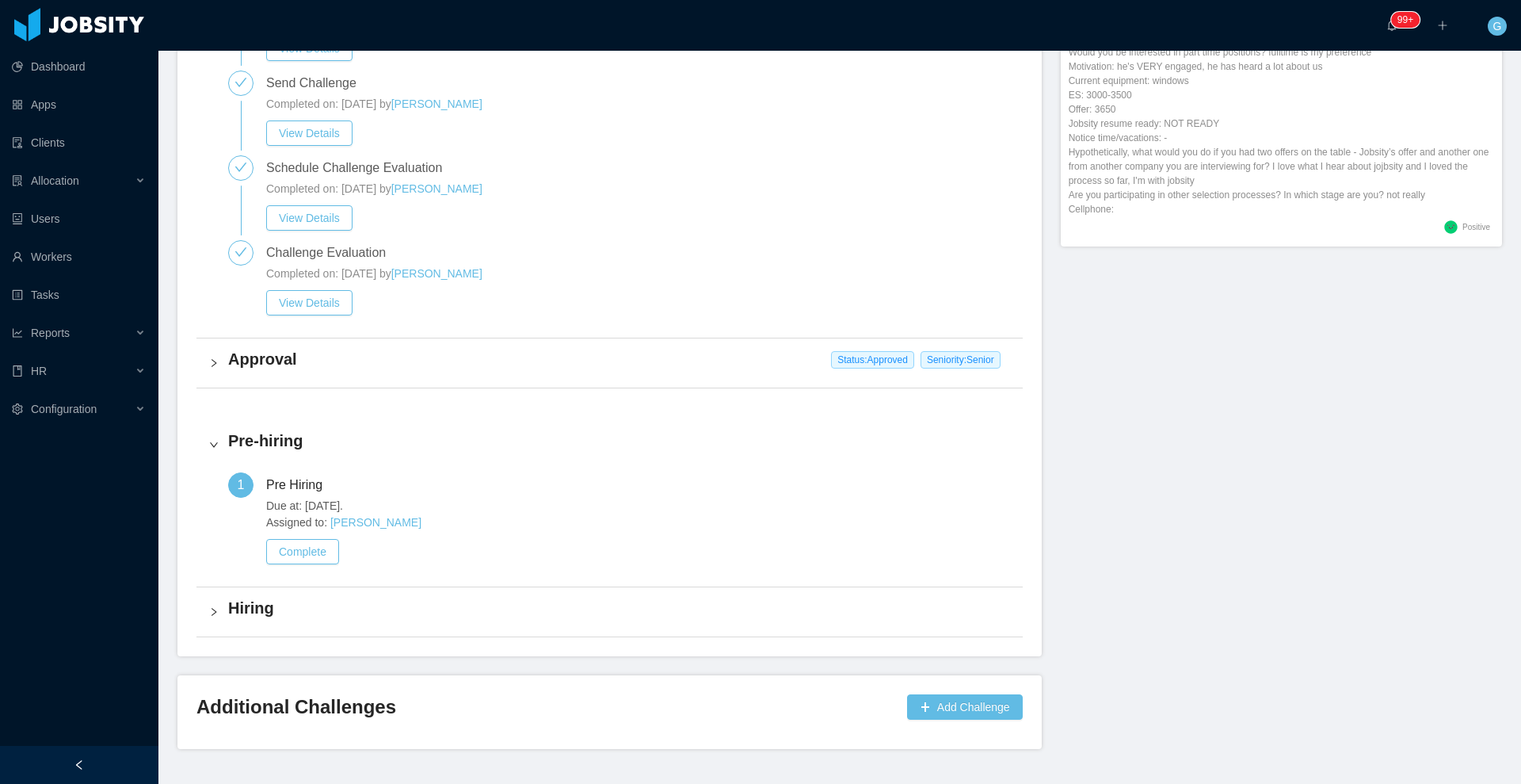
scroll to position [805, 0]
click at [801, 378] on div "Approval Status: Approved Seniority: Senior" at bounding box center [610, 362] width 826 height 49
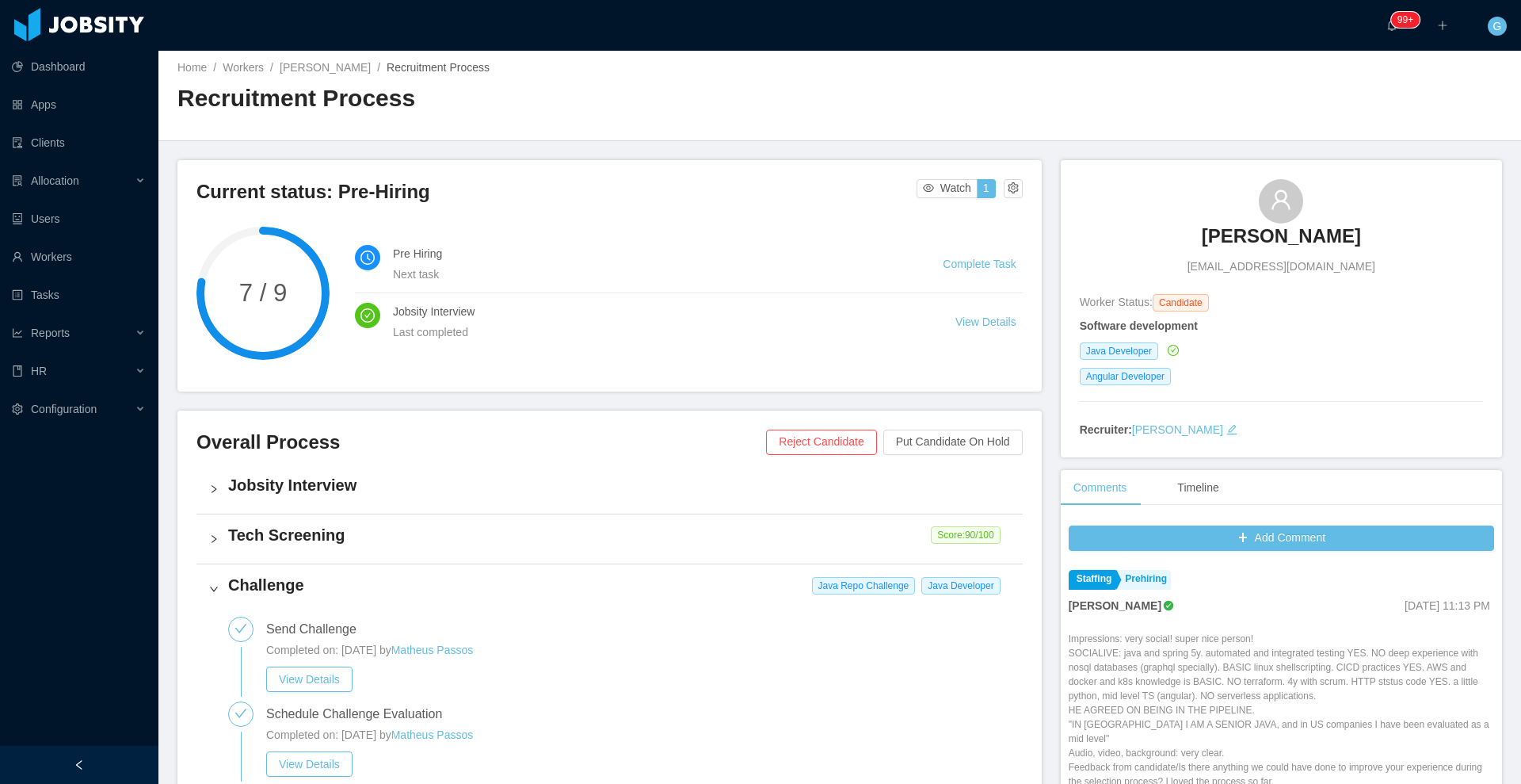
scroll to position [0, 0]
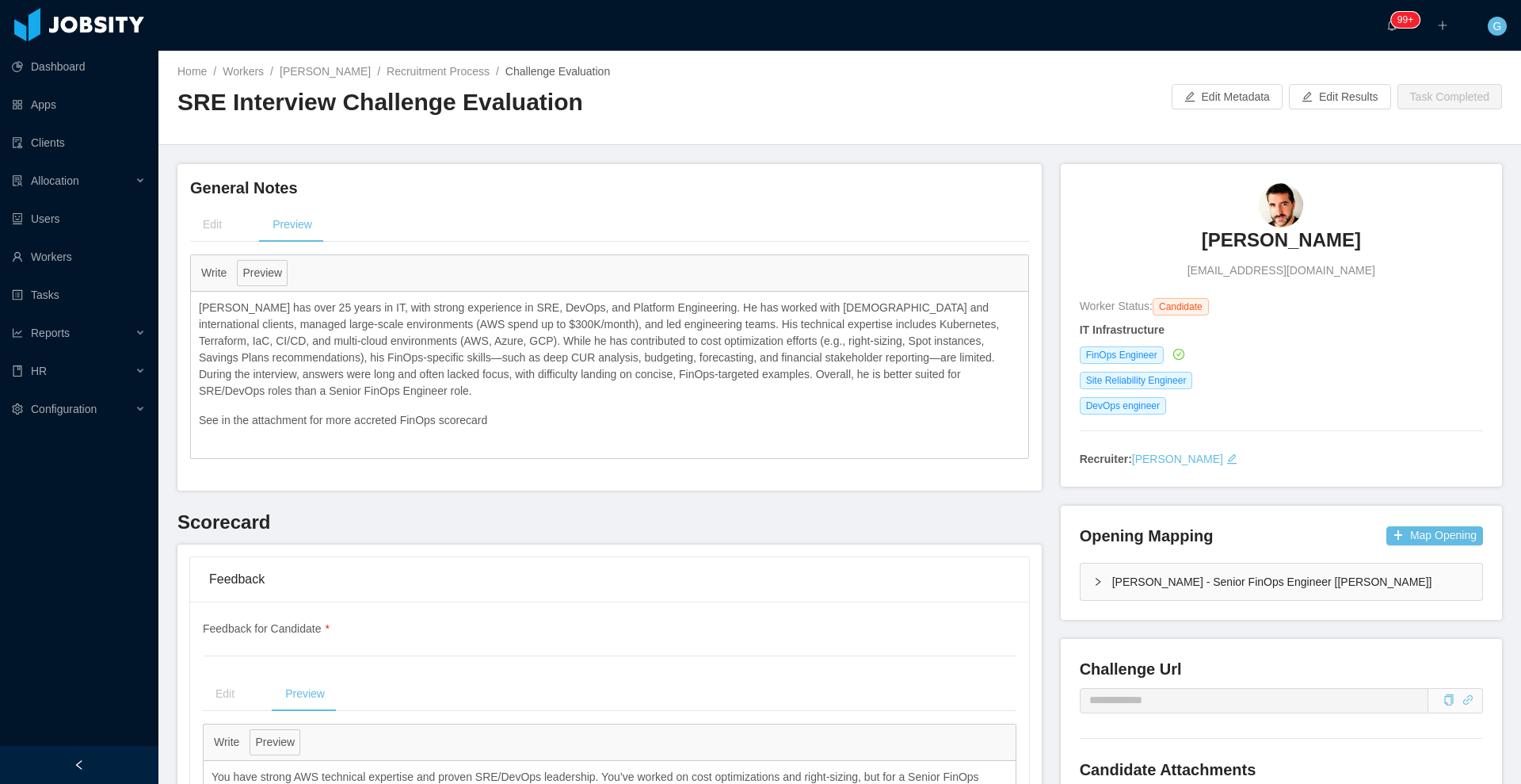
click at [1232, 238] on h3 "Edson Santos" at bounding box center [1281, 239] width 159 height 25
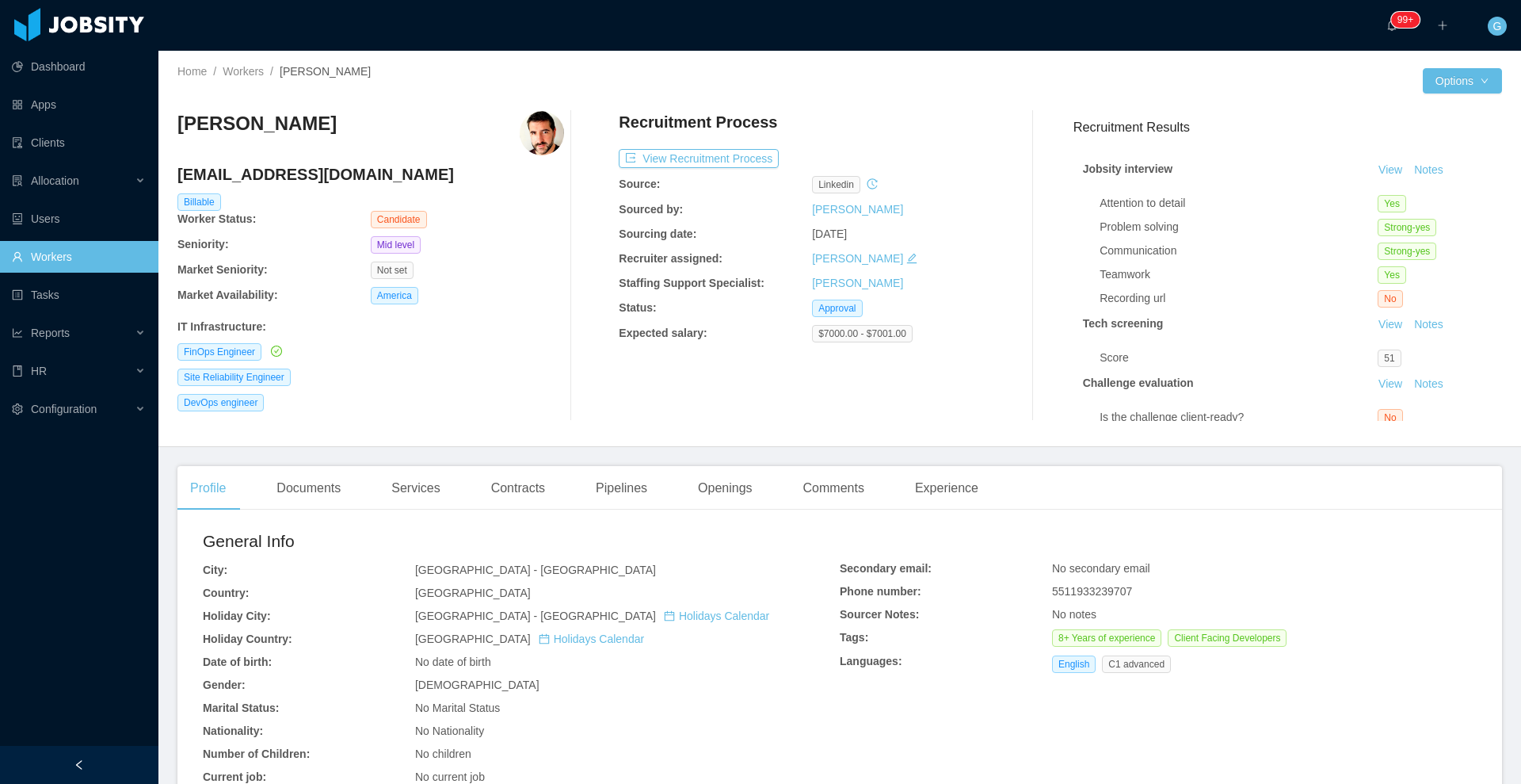
click at [932, 240] on div "Nov 23rd, 2023" at bounding box center [908, 234] width 193 height 17
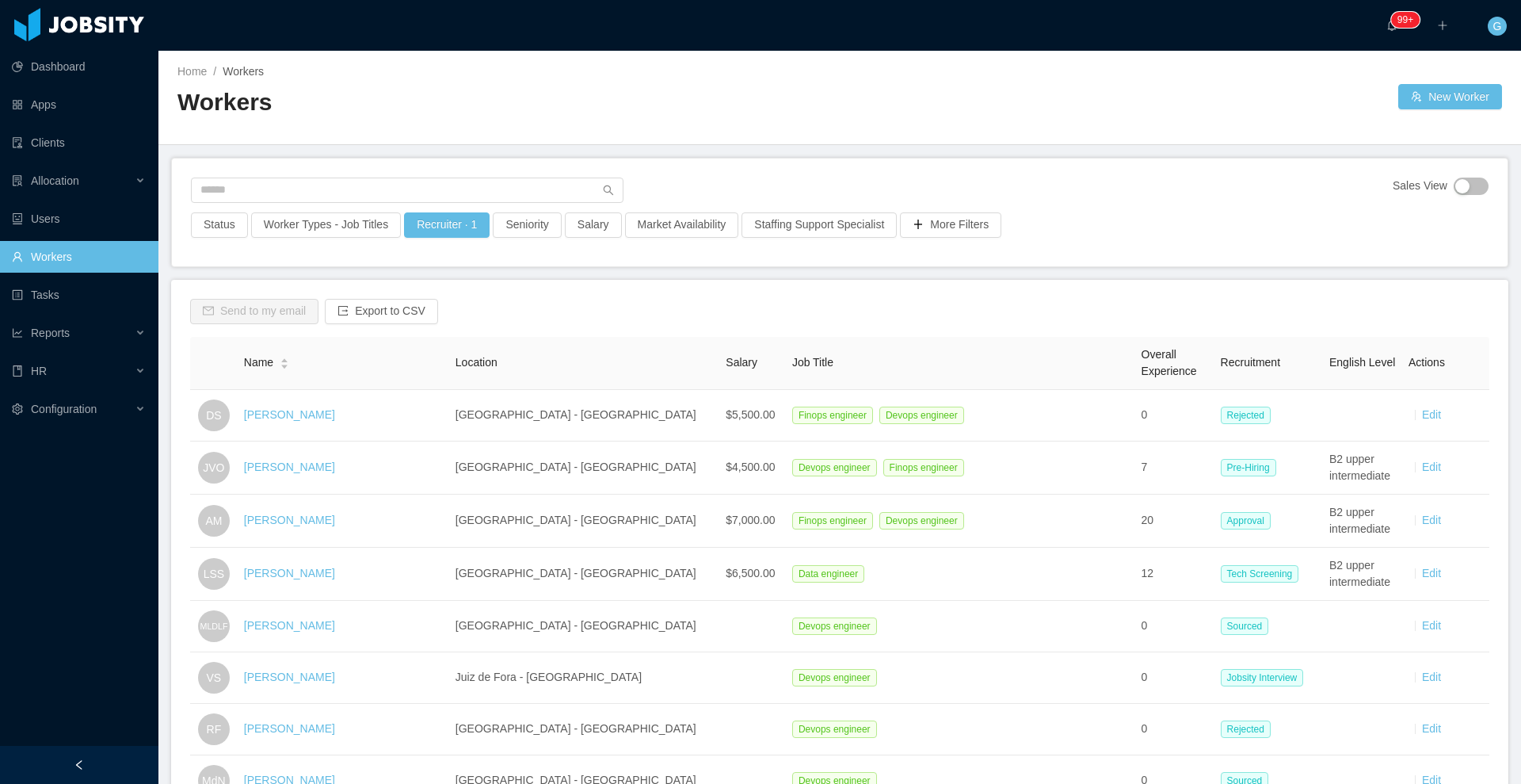
click at [242, 172] on div "Sales View Status Worker Types - Job Titles Recruiter · 1 Seniority Salary Mark…" at bounding box center [840, 212] width 1336 height 108
click at [241, 189] on input "text" at bounding box center [407, 189] width 433 height 25
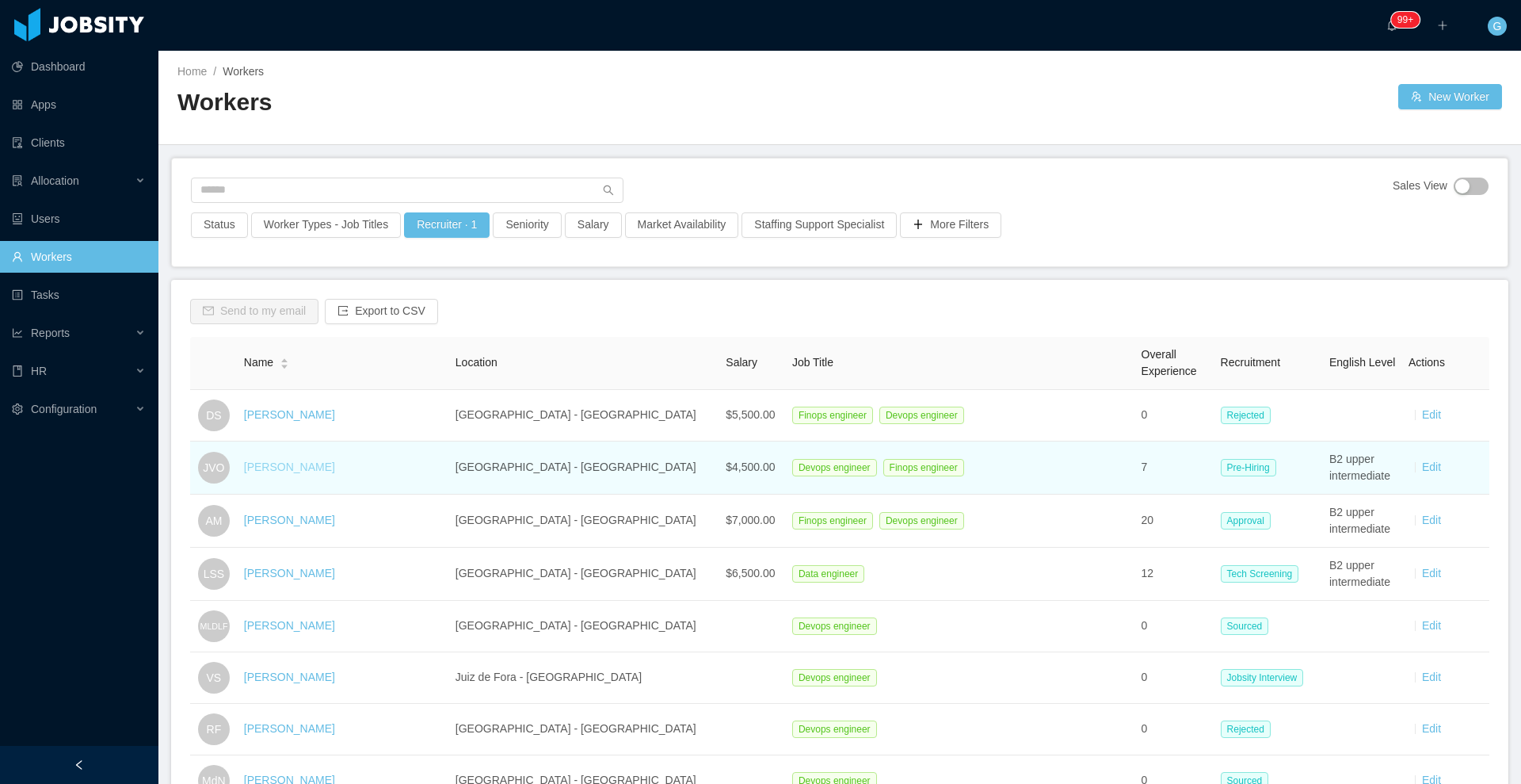
click at [322, 466] on link "Joao Vitor Oliveira" at bounding box center [289, 466] width 91 height 13
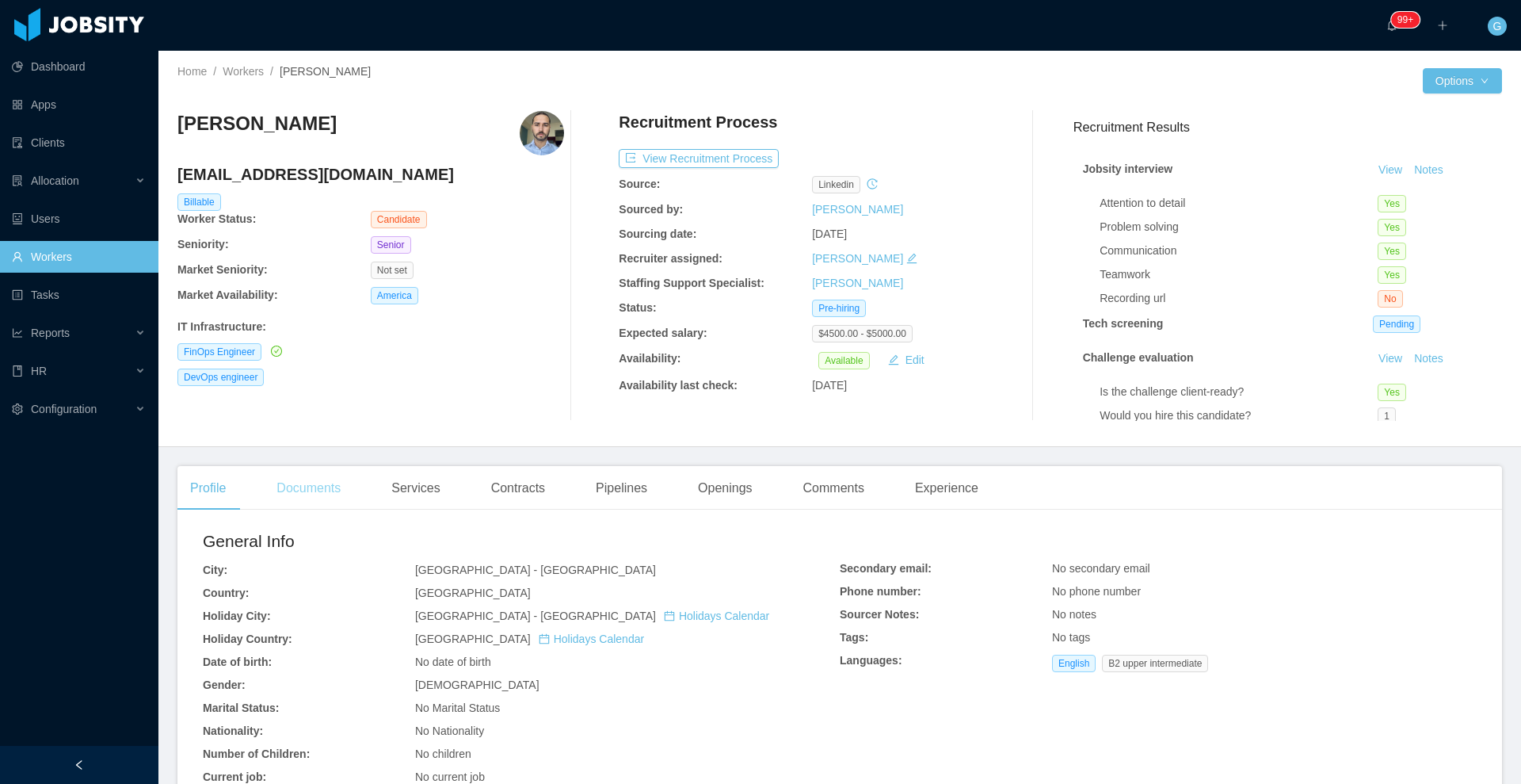
click at [313, 487] on div "Documents" at bounding box center [309, 488] width 90 height 44
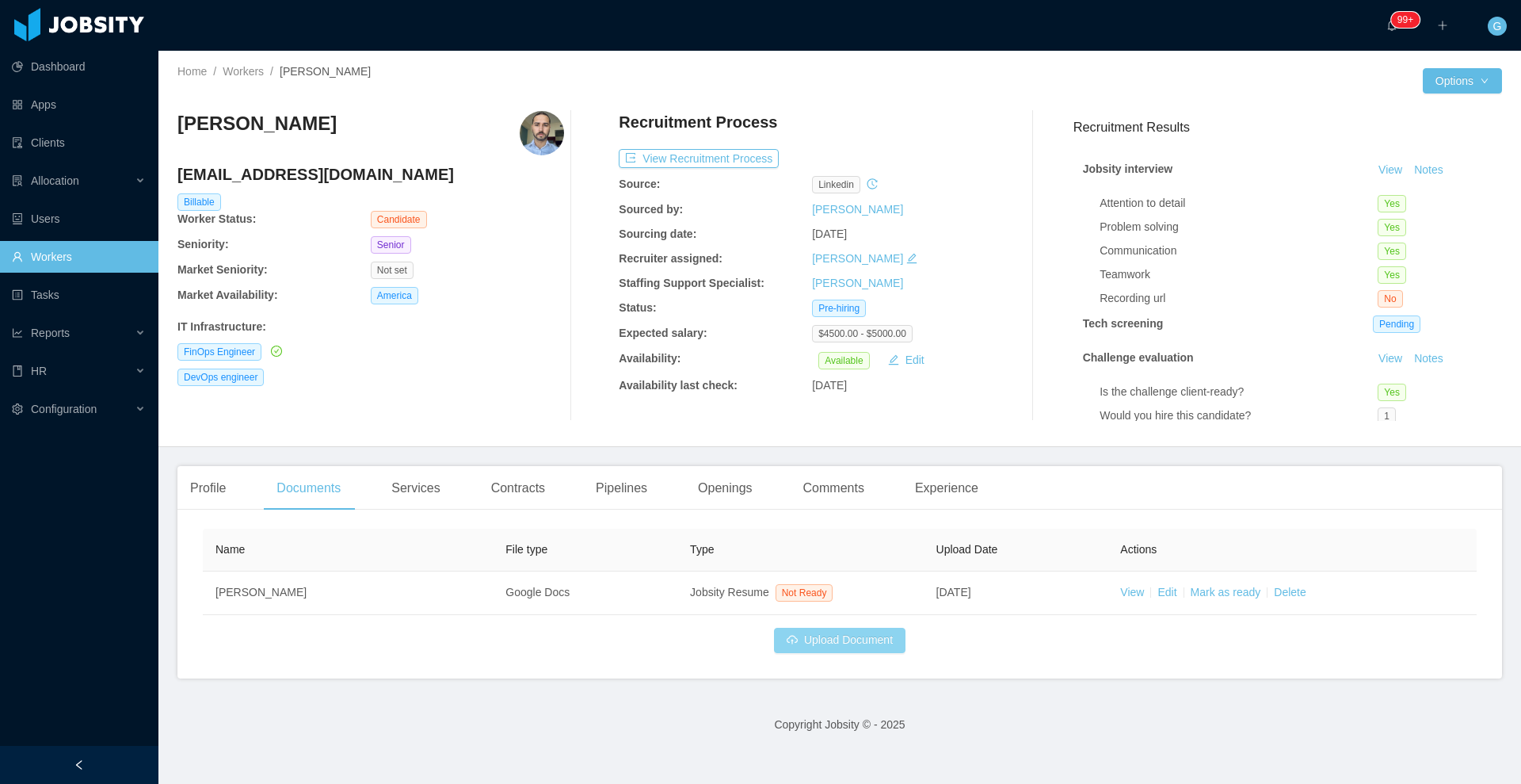
click at [814, 643] on button "Upload Document" at bounding box center [840, 640] width 132 height 25
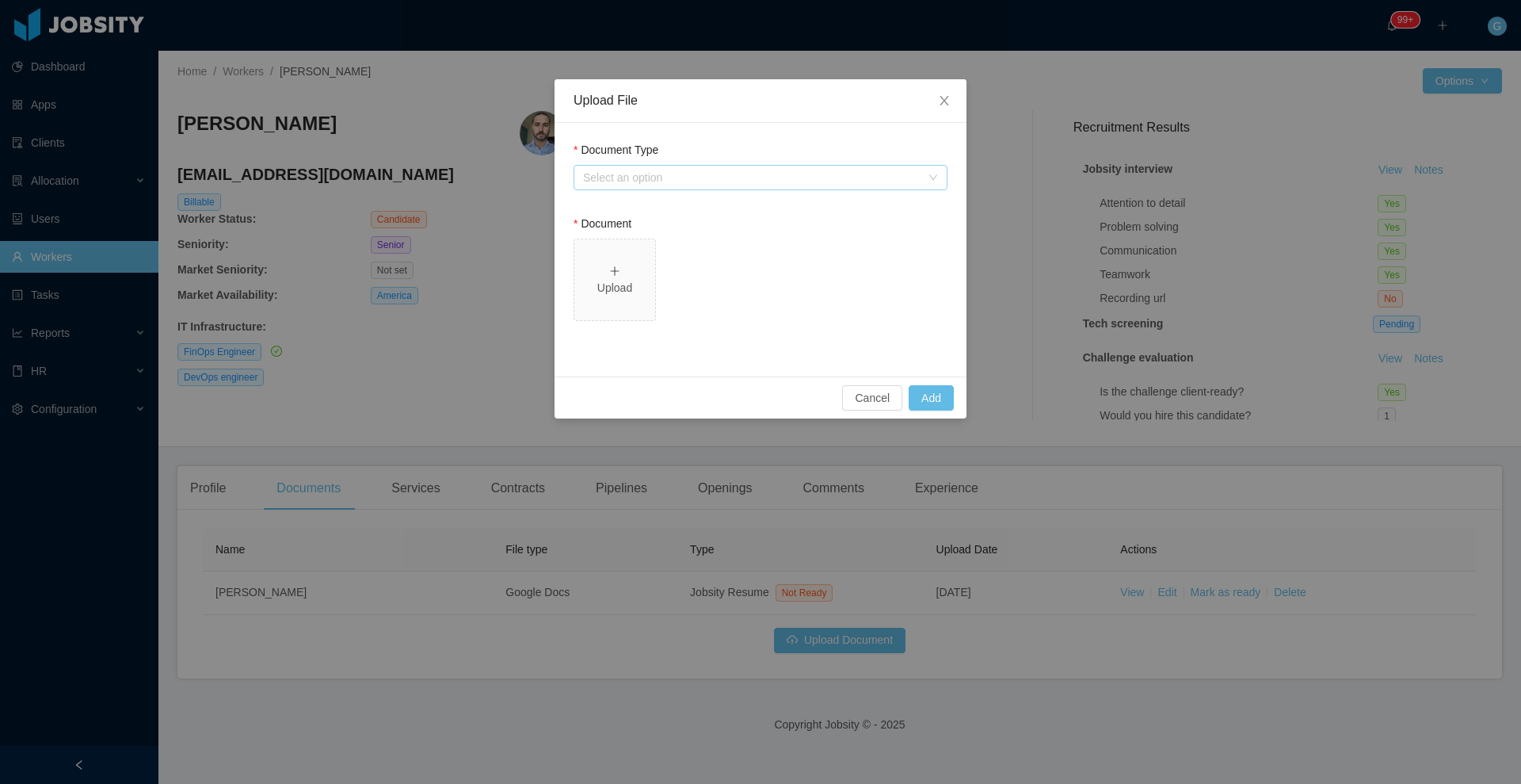
click at [666, 177] on div "Select an option" at bounding box center [752, 178] width 338 height 16
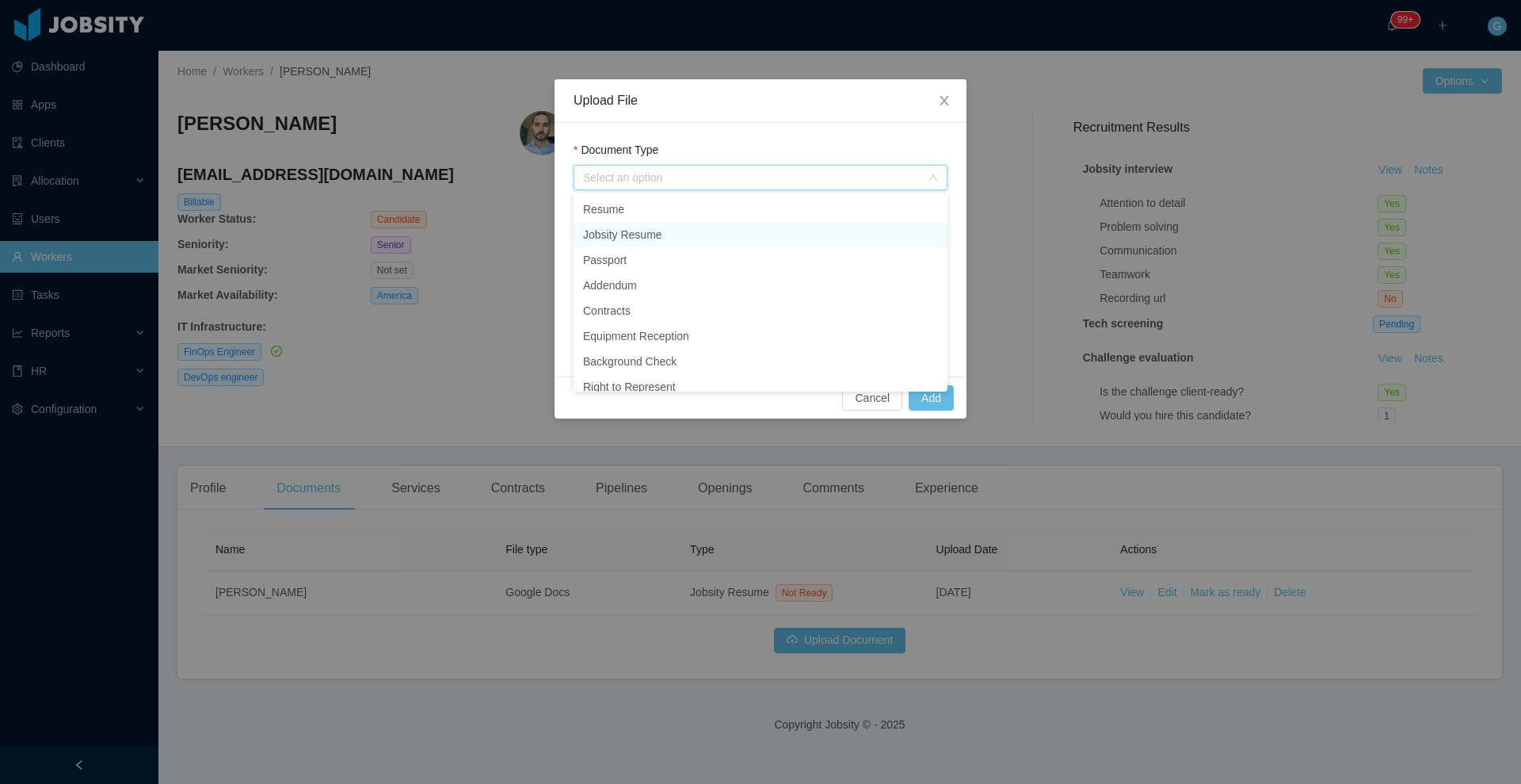
click at [657, 230] on li "Jobsity Resume" at bounding box center [761, 234] width 374 height 25
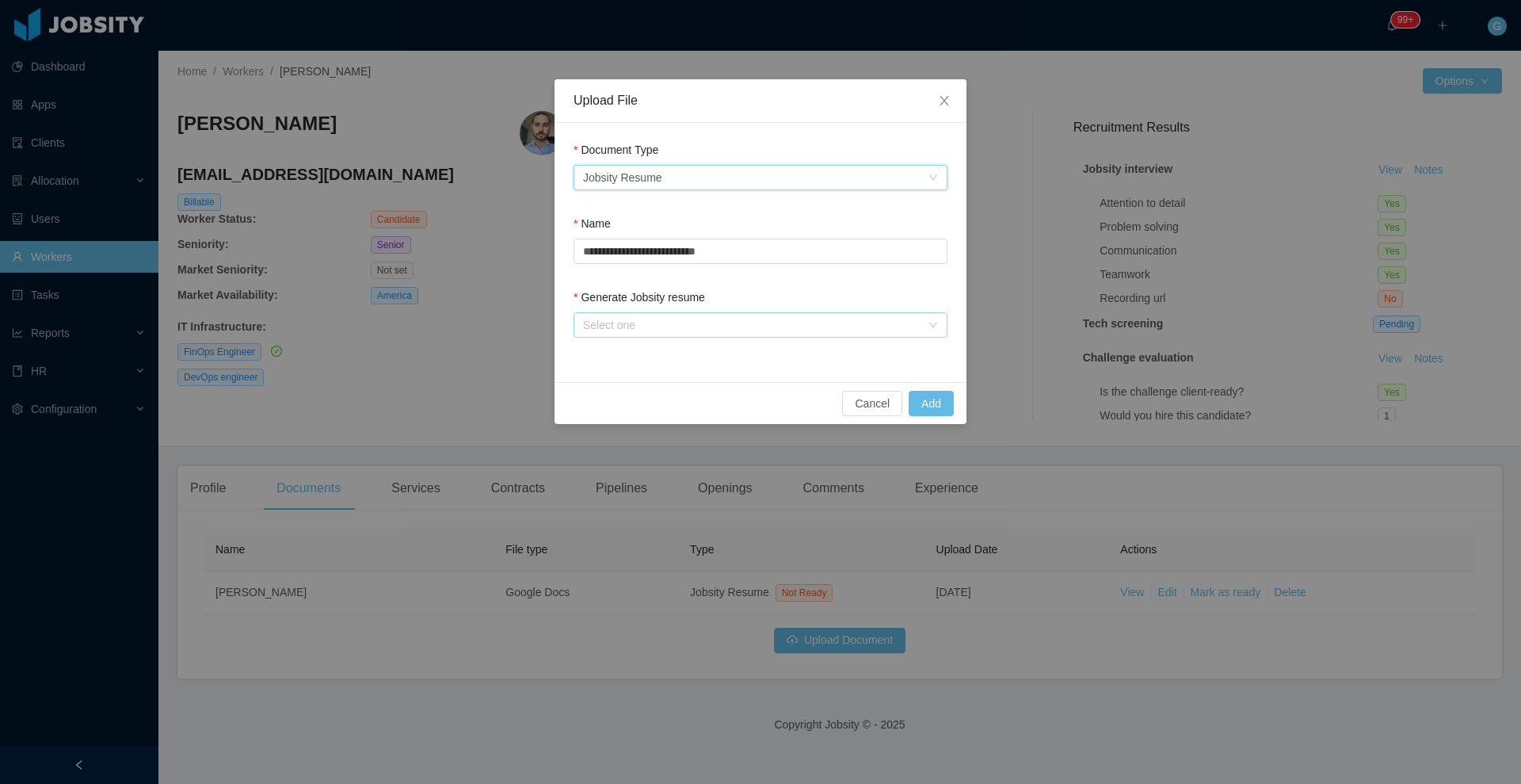
click at [703, 319] on div "Select one" at bounding box center [752, 325] width 338 height 16
click at [677, 353] on li "From Template" at bounding box center [761, 356] width 374 height 25
click at [928, 410] on button "Add" at bounding box center [931, 403] width 45 height 25
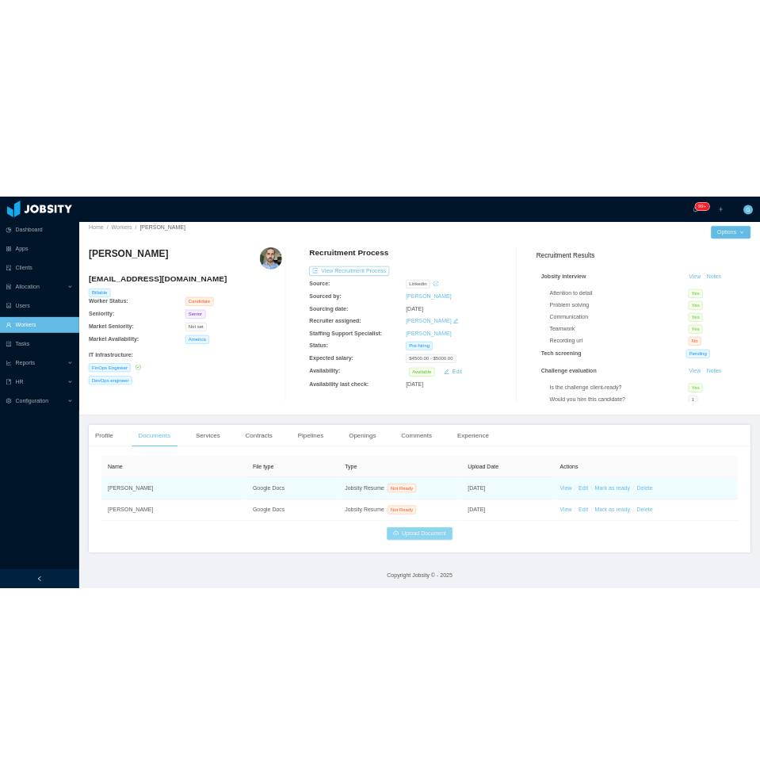
scroll to position [12, 0]
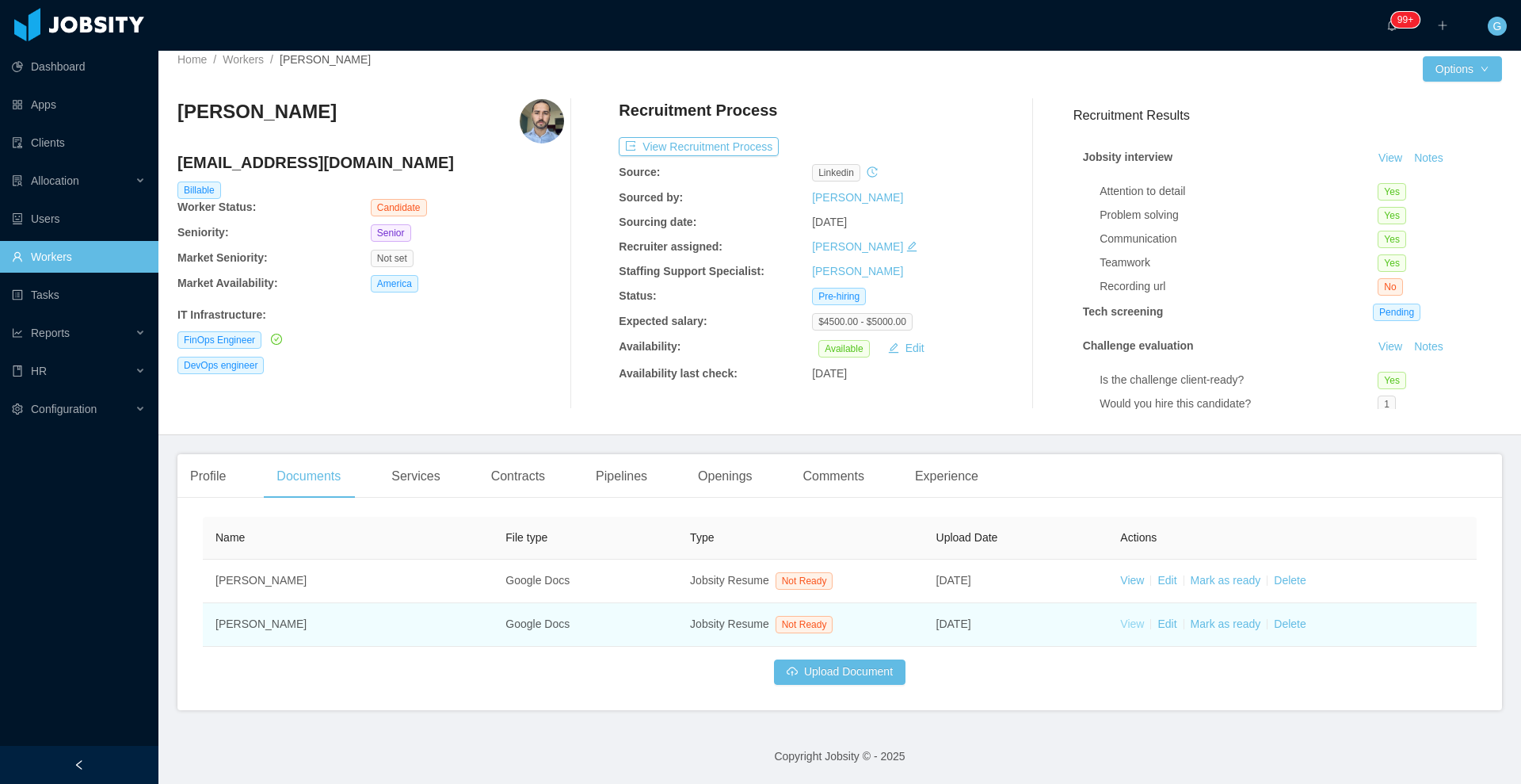
click at [1120, 620] on link "View" at bounding box center [1132, 623] width 24 height 13
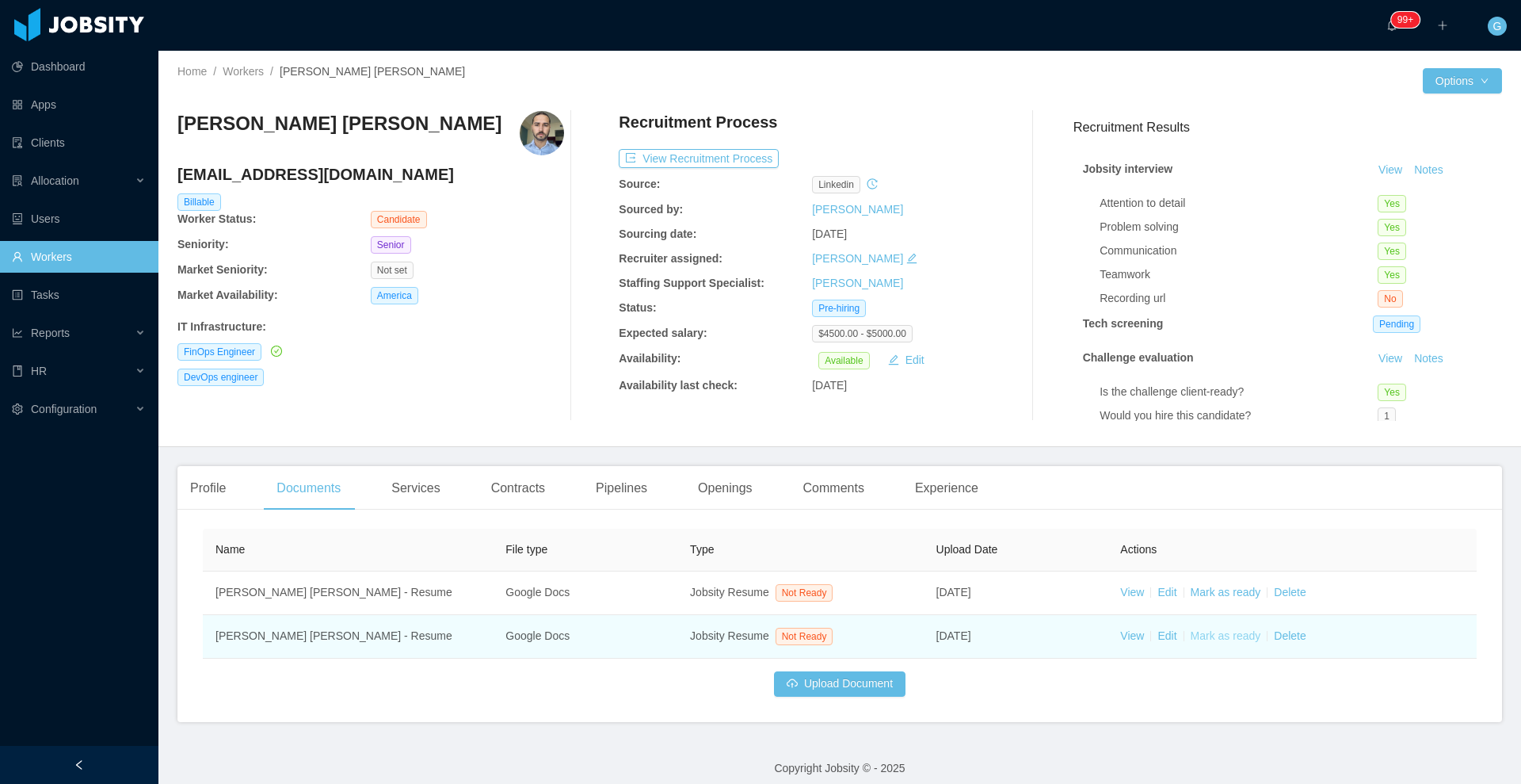
click at [818, 633] on link "Mark as ready" at bounding box center [1226, 635] width 71 height 13
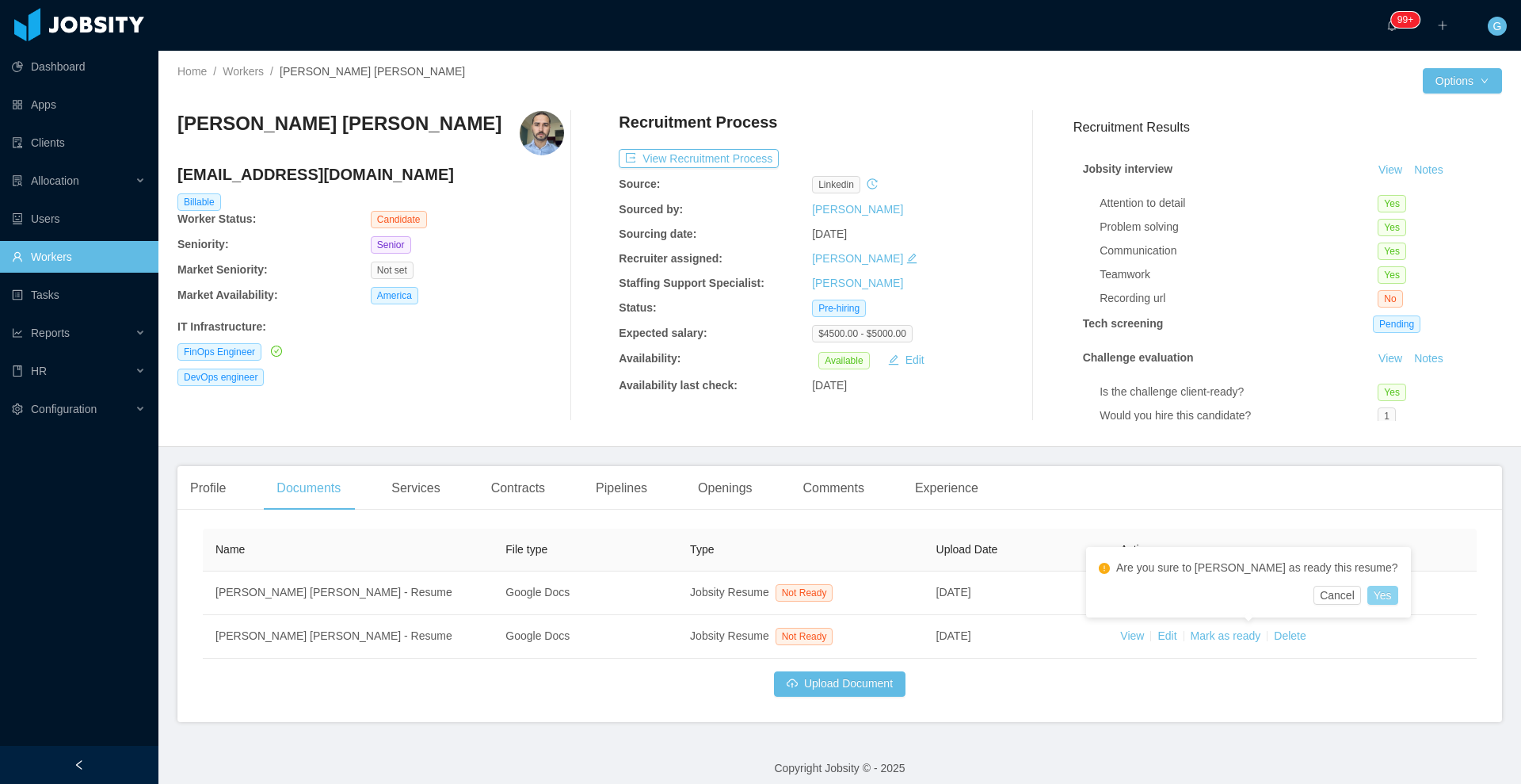
click at [818, 591] on button "Yes" at bounding box center [1383, 595] width 31 height 19
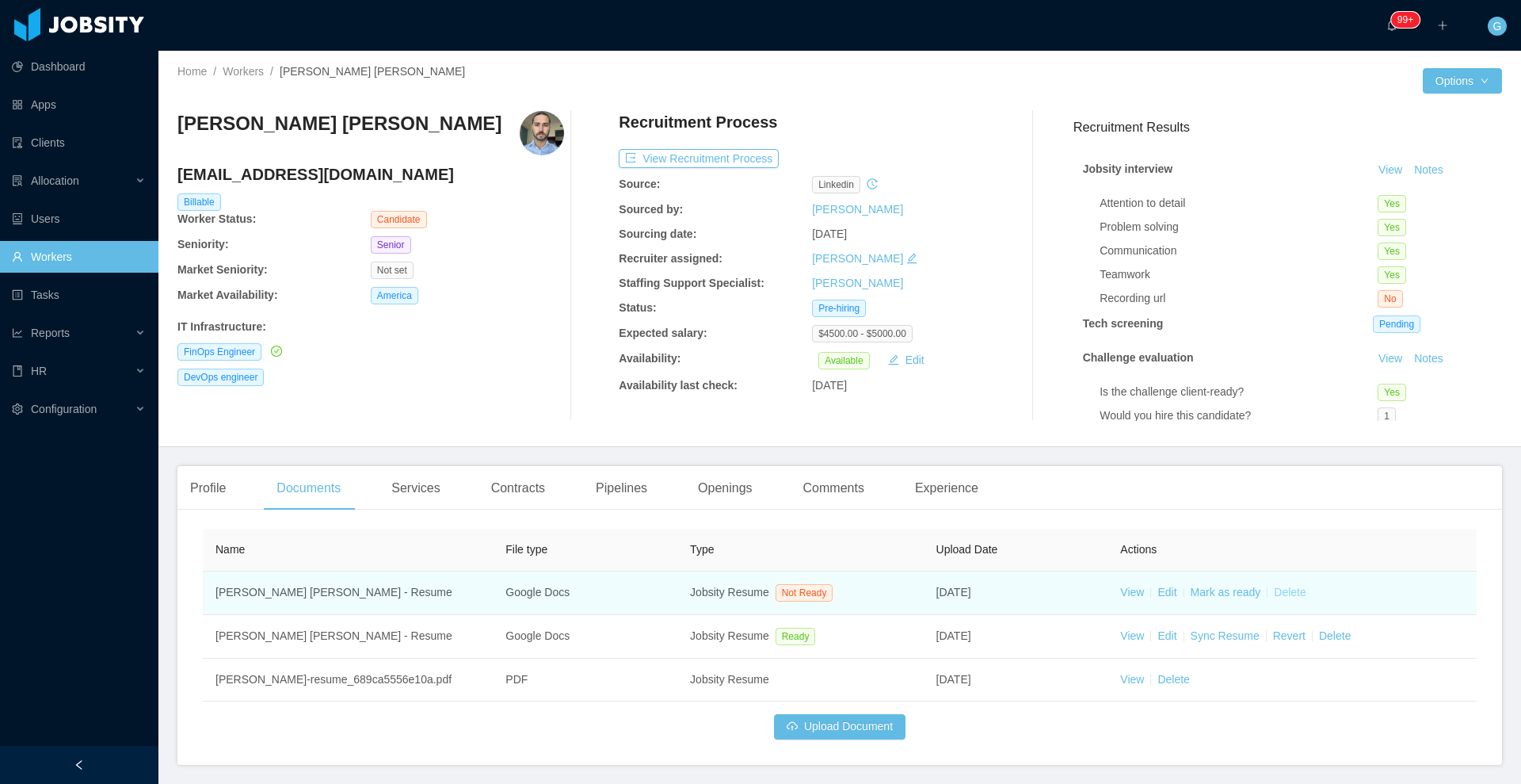
click at [818, 588] on link "Delete" at bounding box center [1290, 592] width 32 height 13
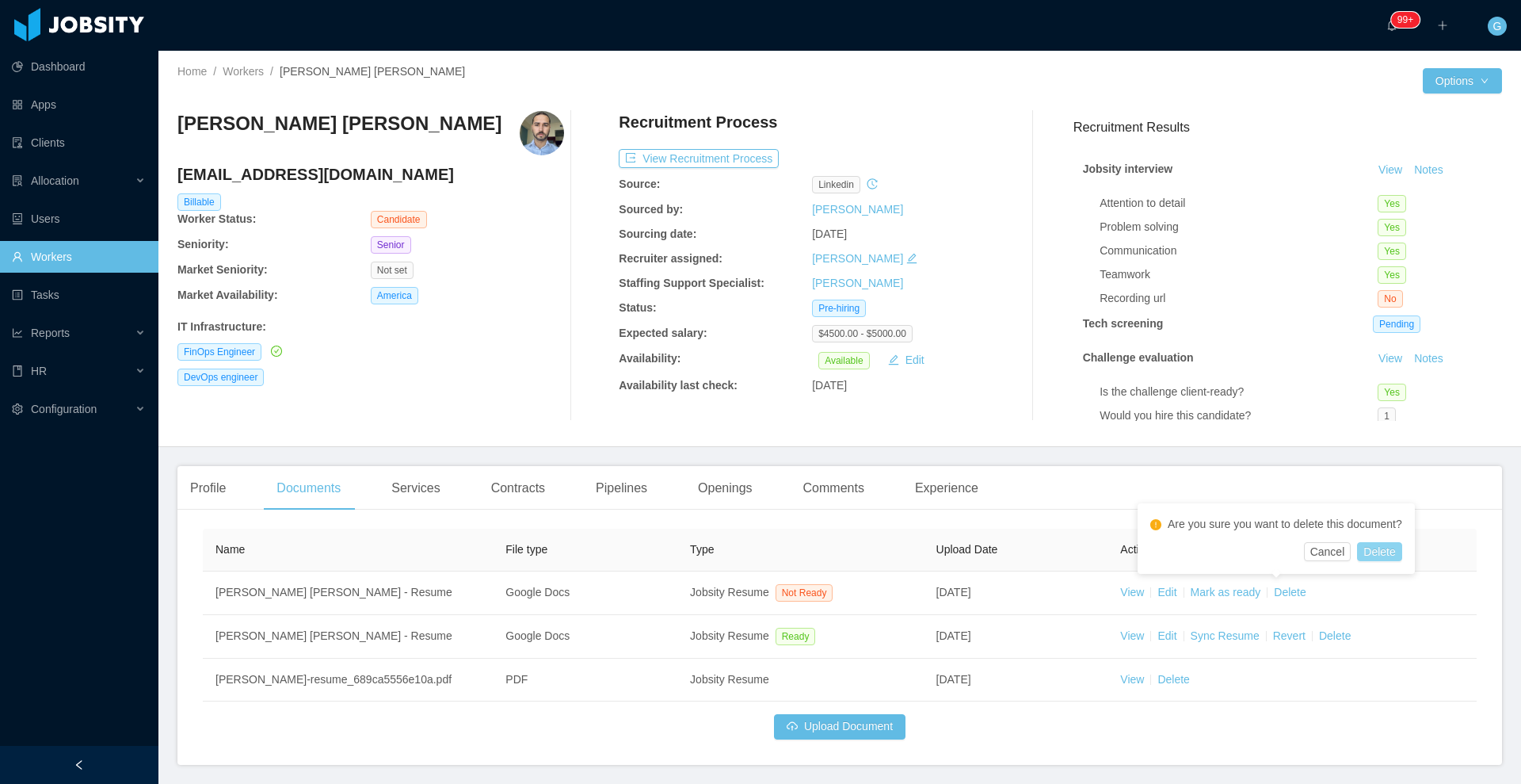
click at [818, 553] on button "Delete" at bounding box center [1379, 551] width 44 height 19
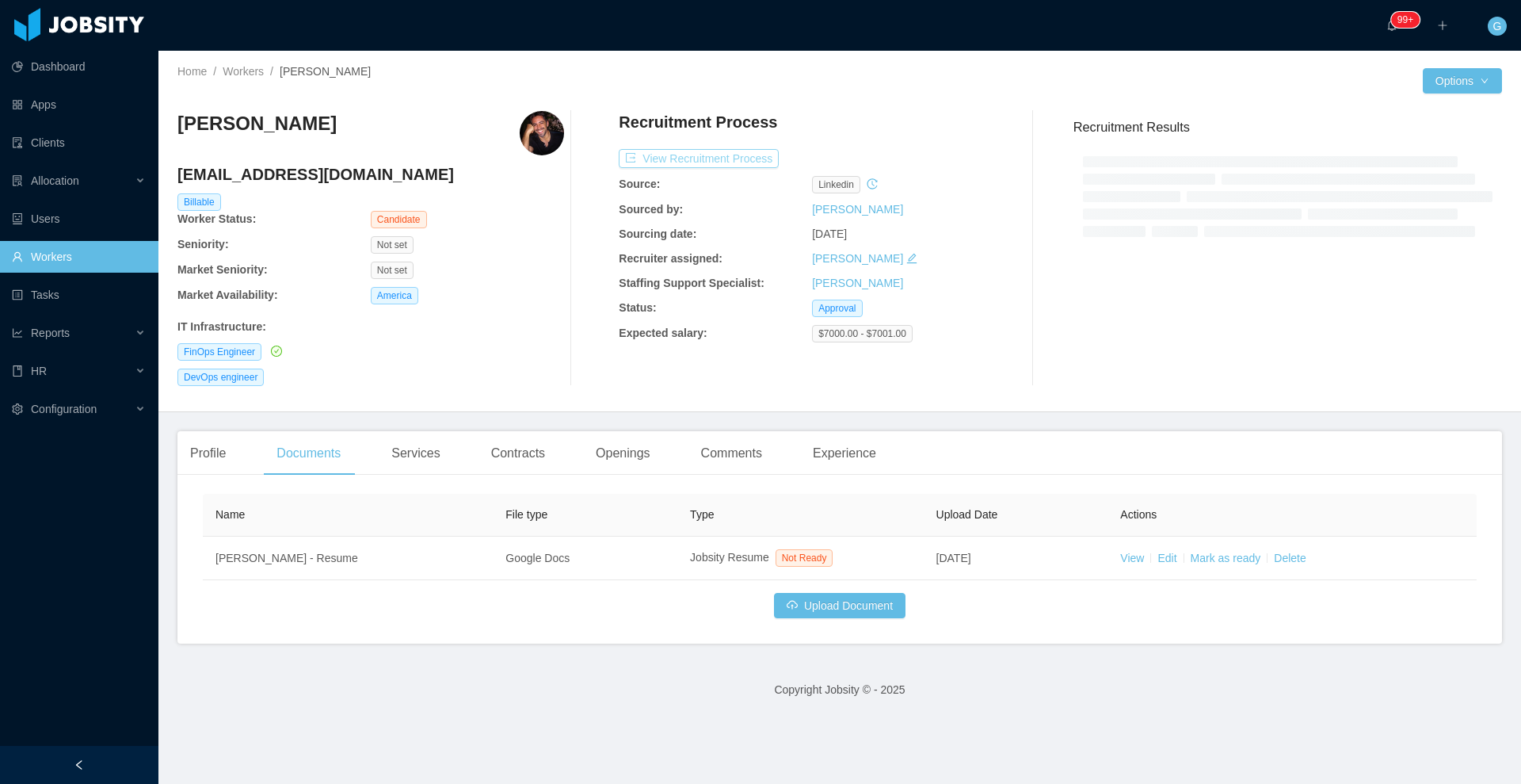
click at [691, 160] on button "View Recruitment Process" at bounding box center [699, 158] width 160 height 19
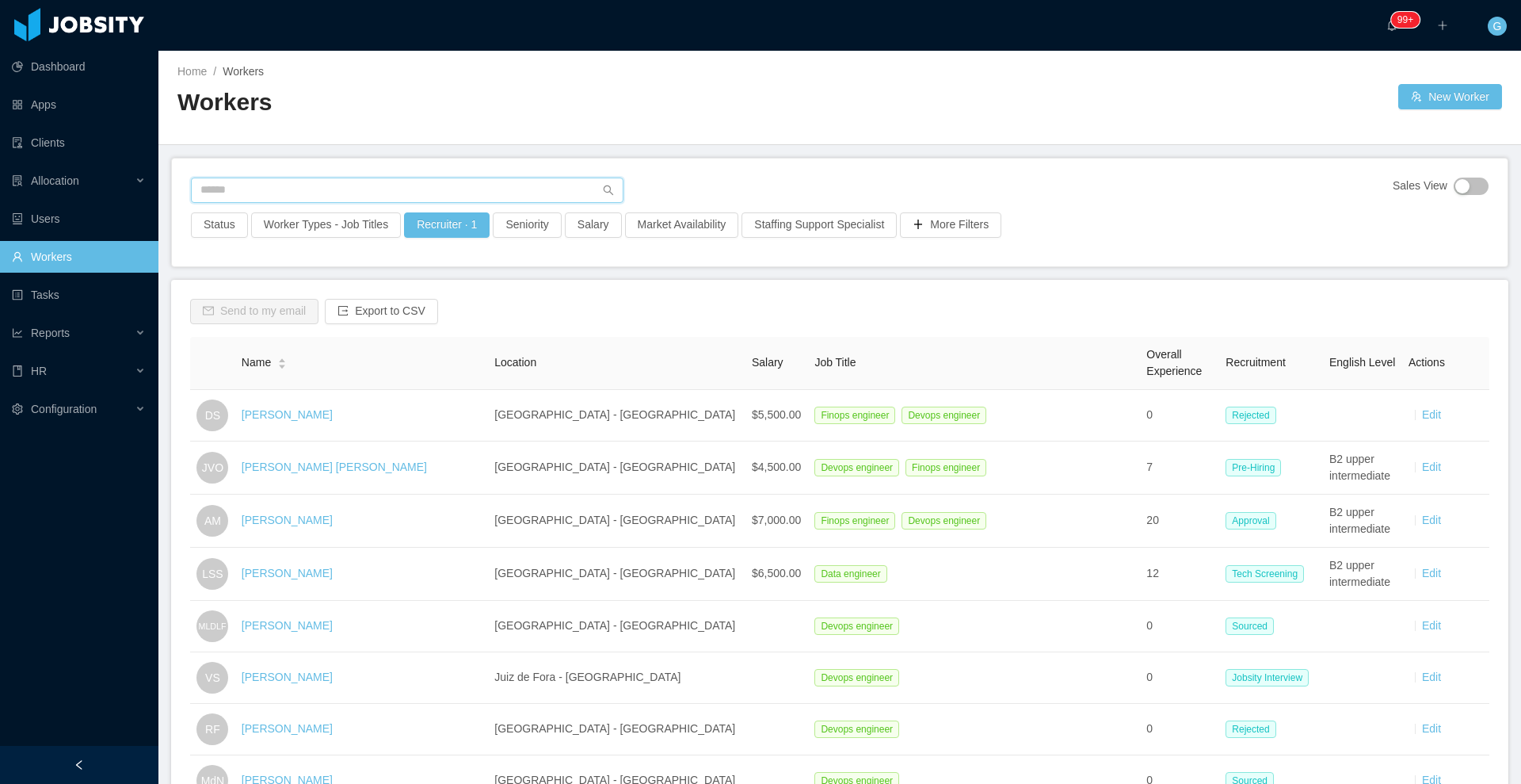
click at [271, 185] on input "text" at bounding box center [407, 189] width 433 height 25
type input "********"
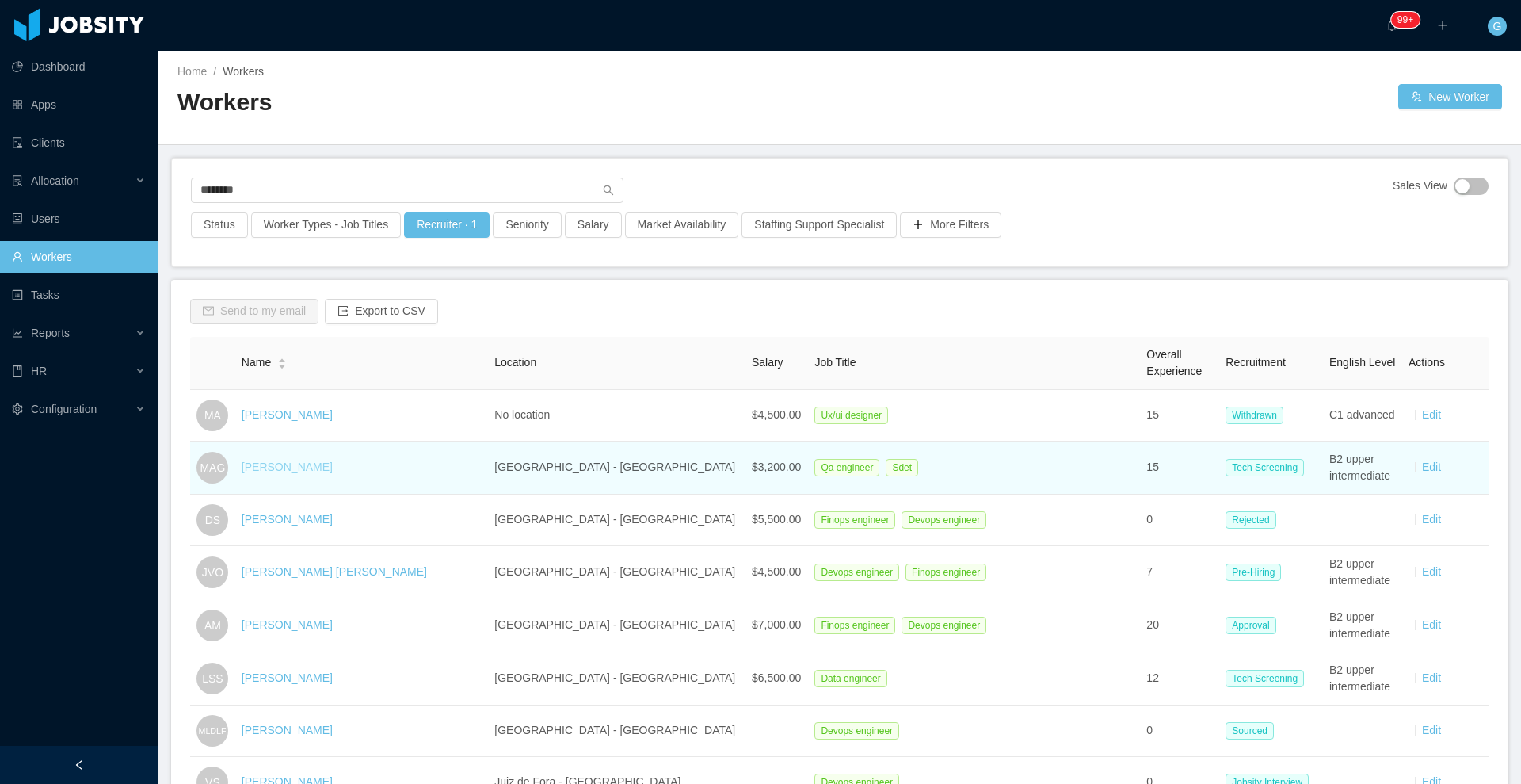
click at [332, 466] on link "[PERSON_NAME]" at bounding box center [287, 466] width 91 height 13
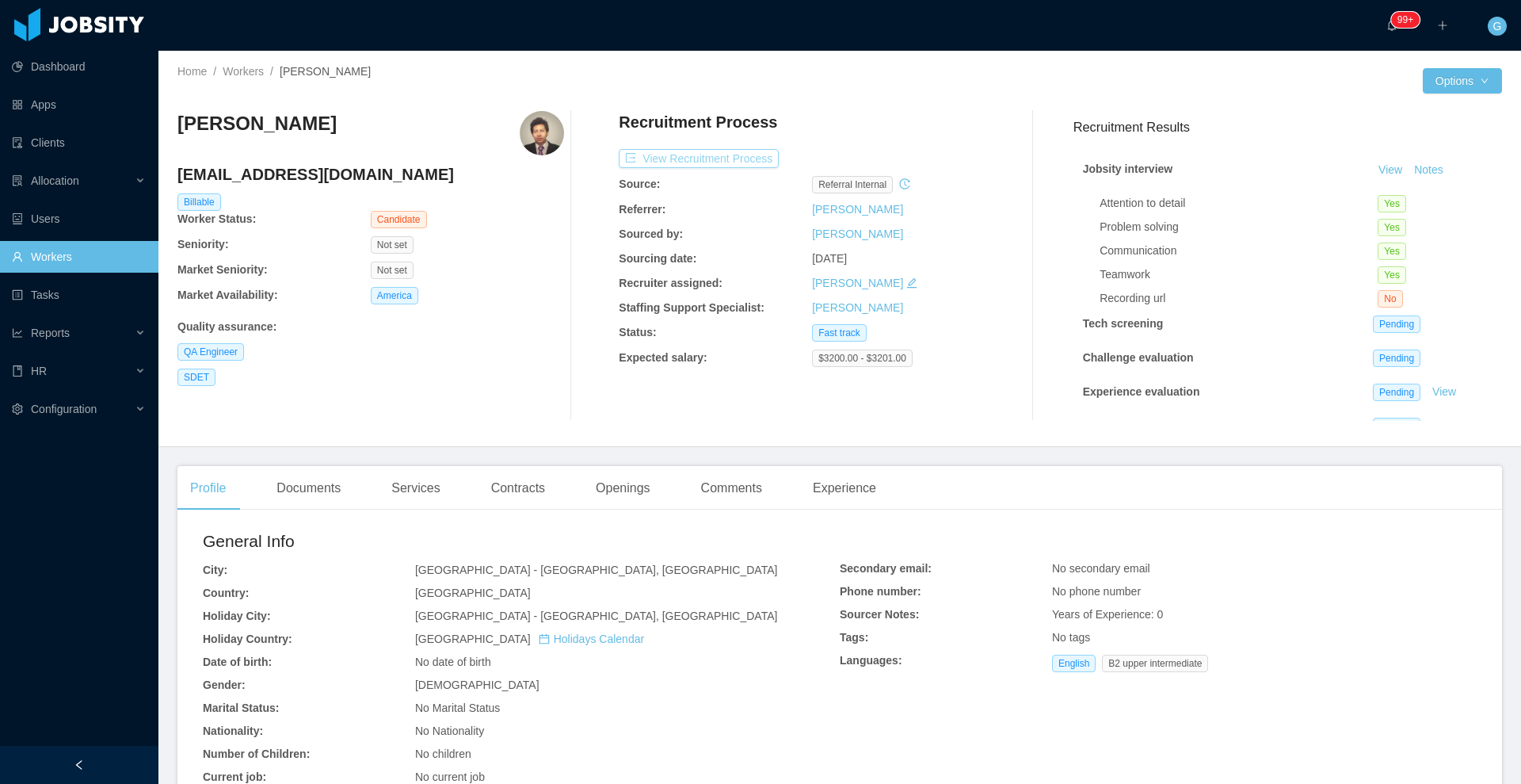
click at [665, 161] on button "View Recruitment Process" at bounding box center [699, 158] width 160 height 19
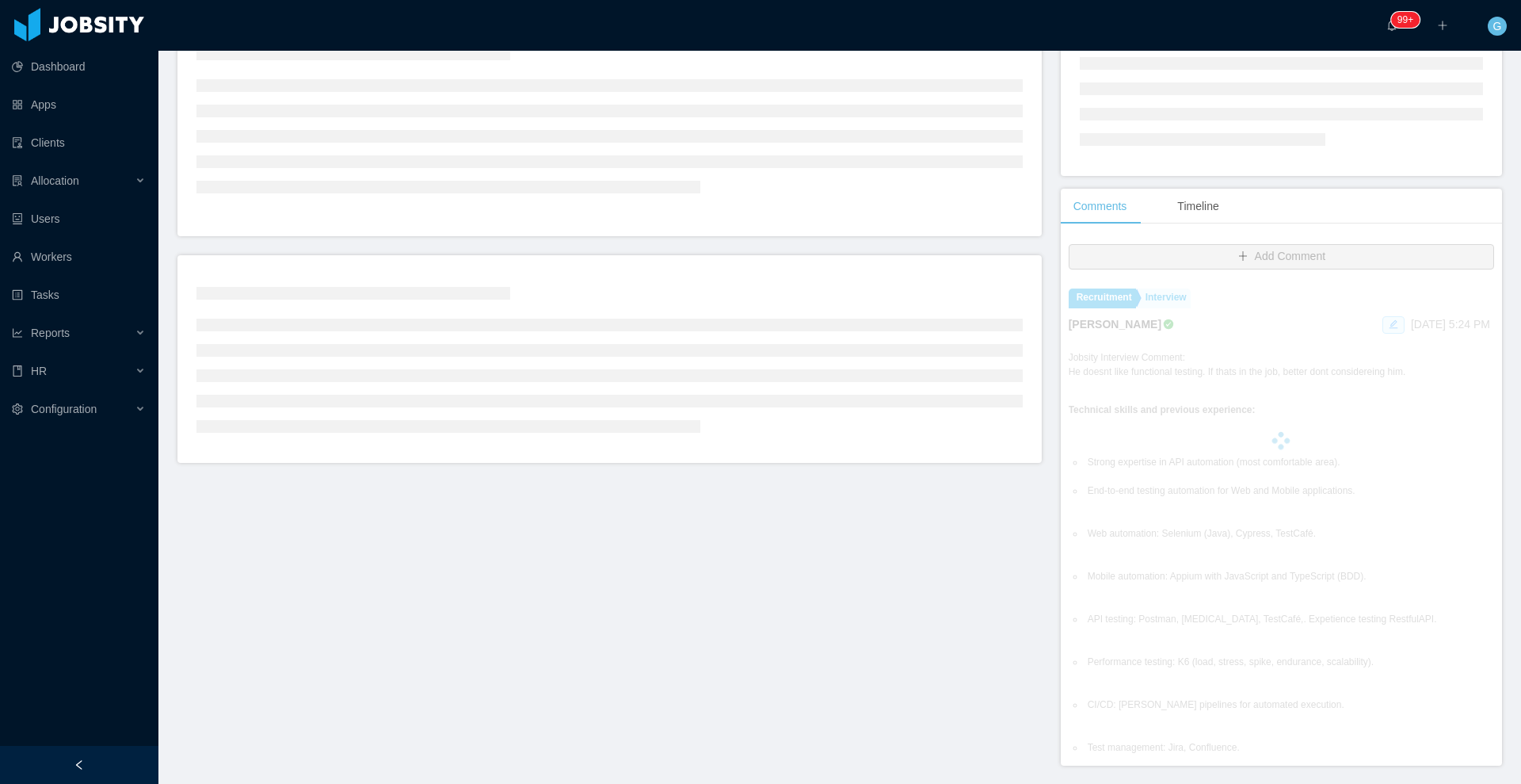
scroll to position [198, 0]
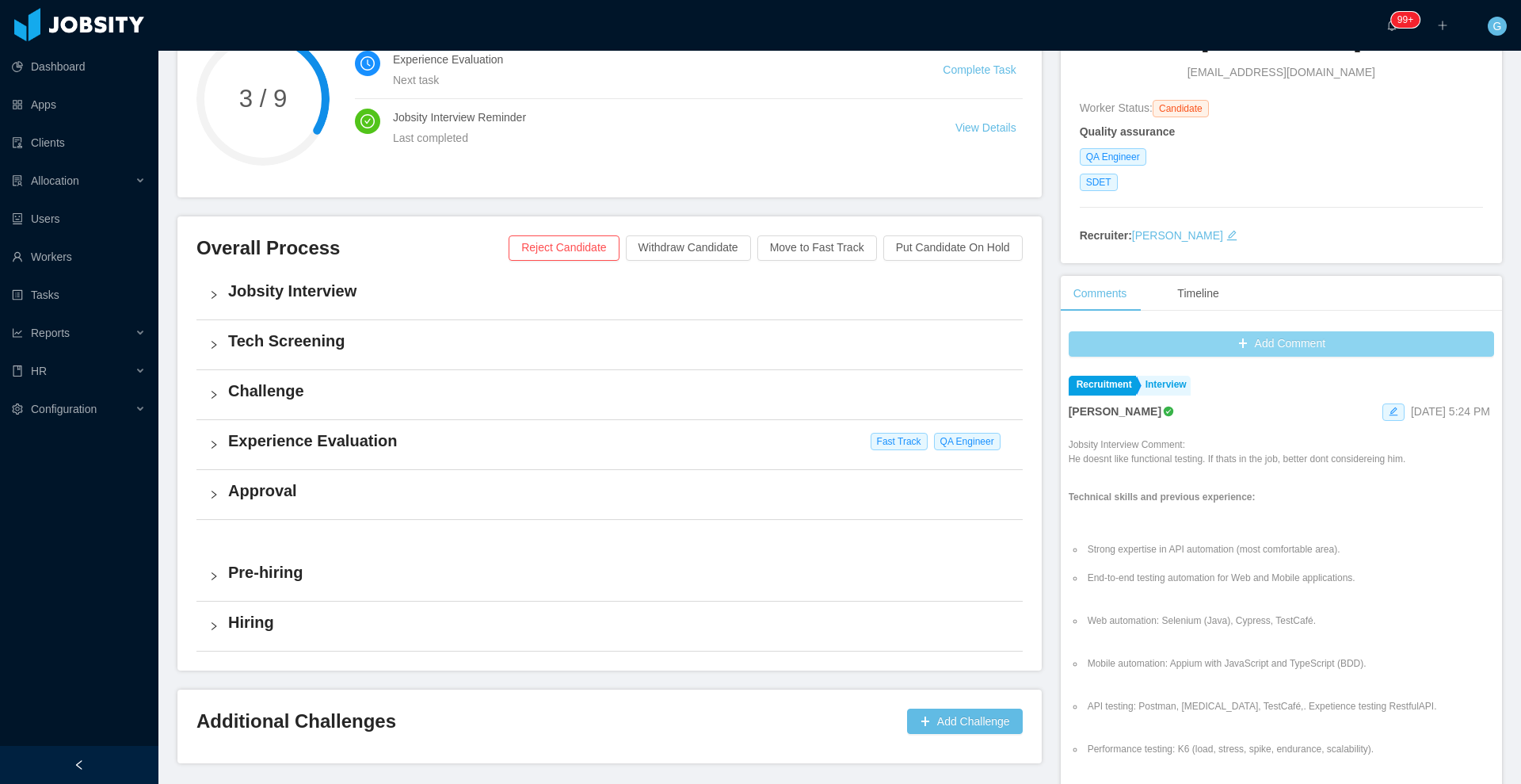
click at [1126, 345] on button "Add Comment" at bounding box center [1281, 343] width 425 height 25
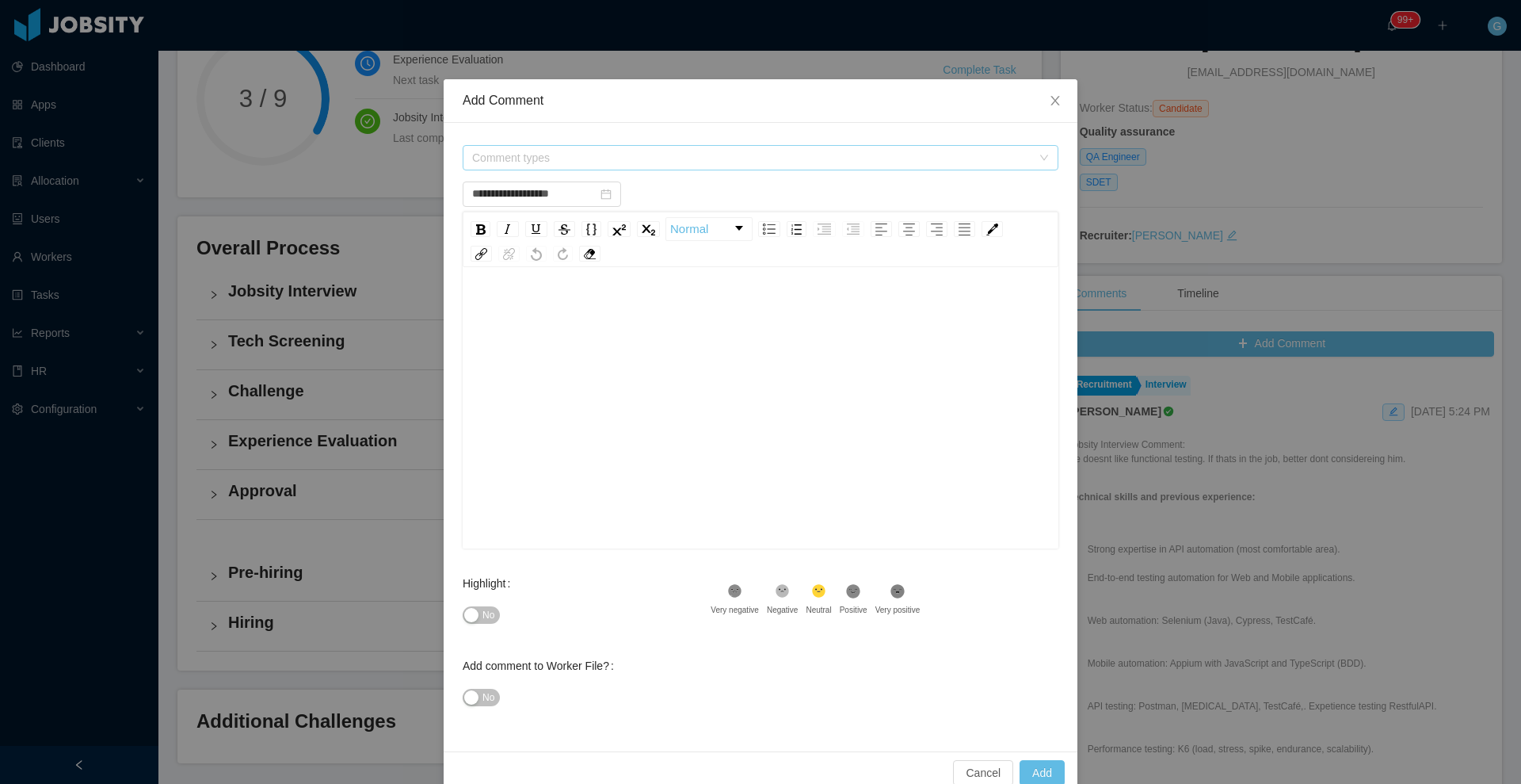
click at [528, 167] on span "Comment types" at bounding box center [755, 158] width 567 height 24
click at [520, 200] on input "filter select" at bounding box center [753, 189] width 590 height 25
click at [489, 224] on span "Recruitment" at bounding box center [510, 218] width 59 height 13
click at [476, 222] on span at bounding box center [467, 218] width 19 height 19
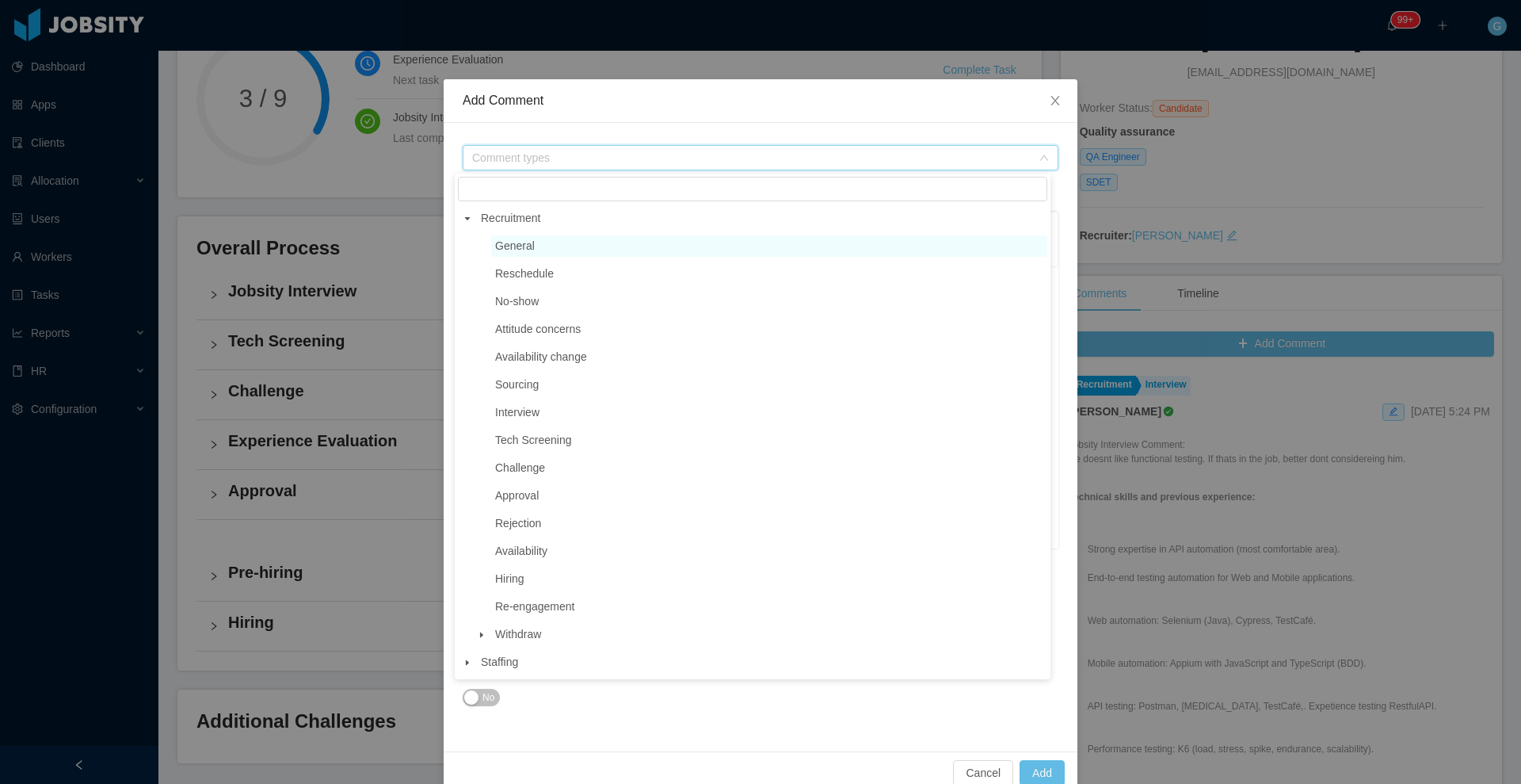
click at [498, 240] on span "General" at bounding box center [515, 245] width 40 height 13
type input "**********"
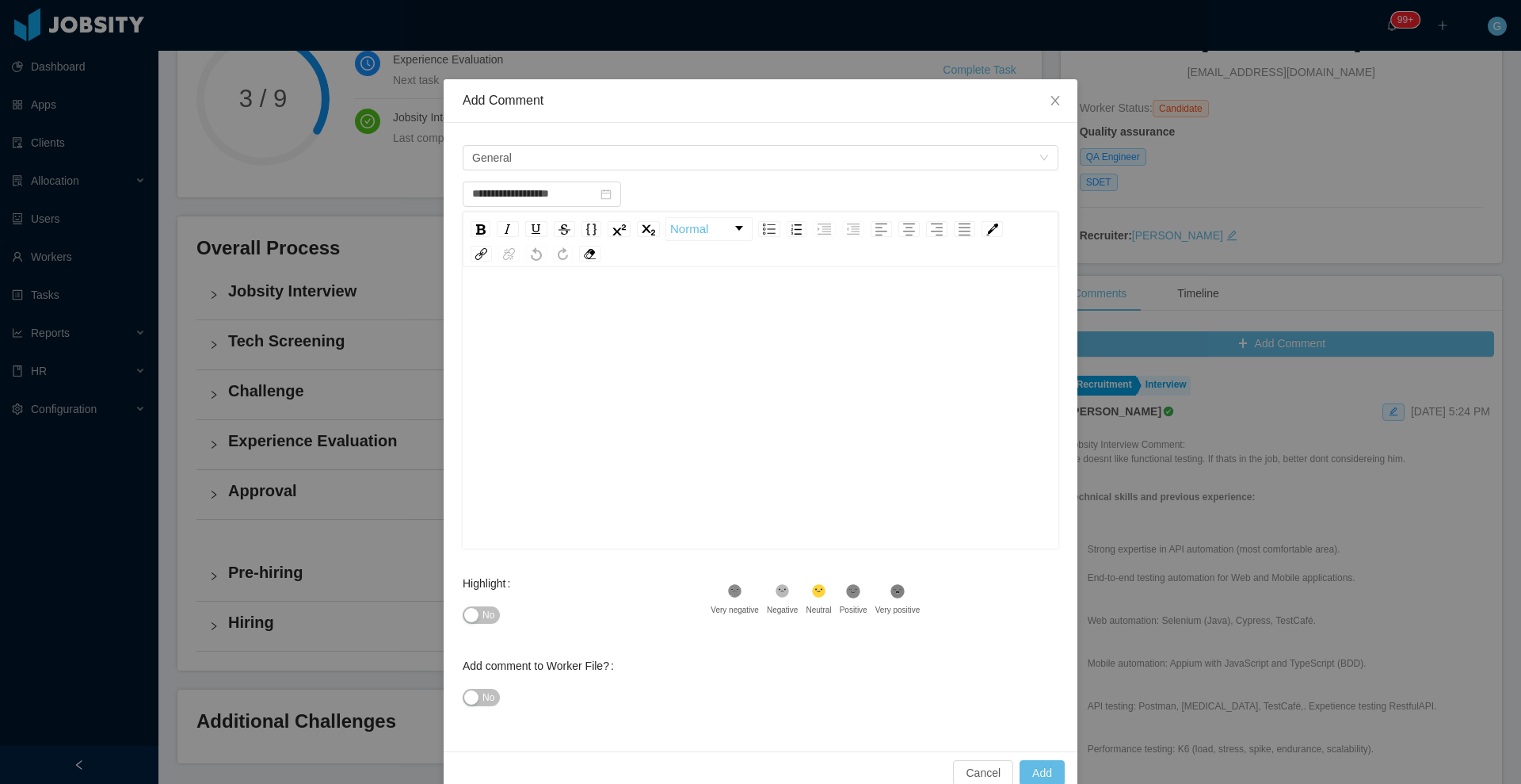
click at [502, 263] on div "Normal" at bounding box center [761, 239] width 596 height 55
click at [510, 316] on div "rdw-editor" at bounding box center [760, 310] width 571 height 32
click at [469, 614] on button "No" at bounding box center [481, 614] width 37 height 17
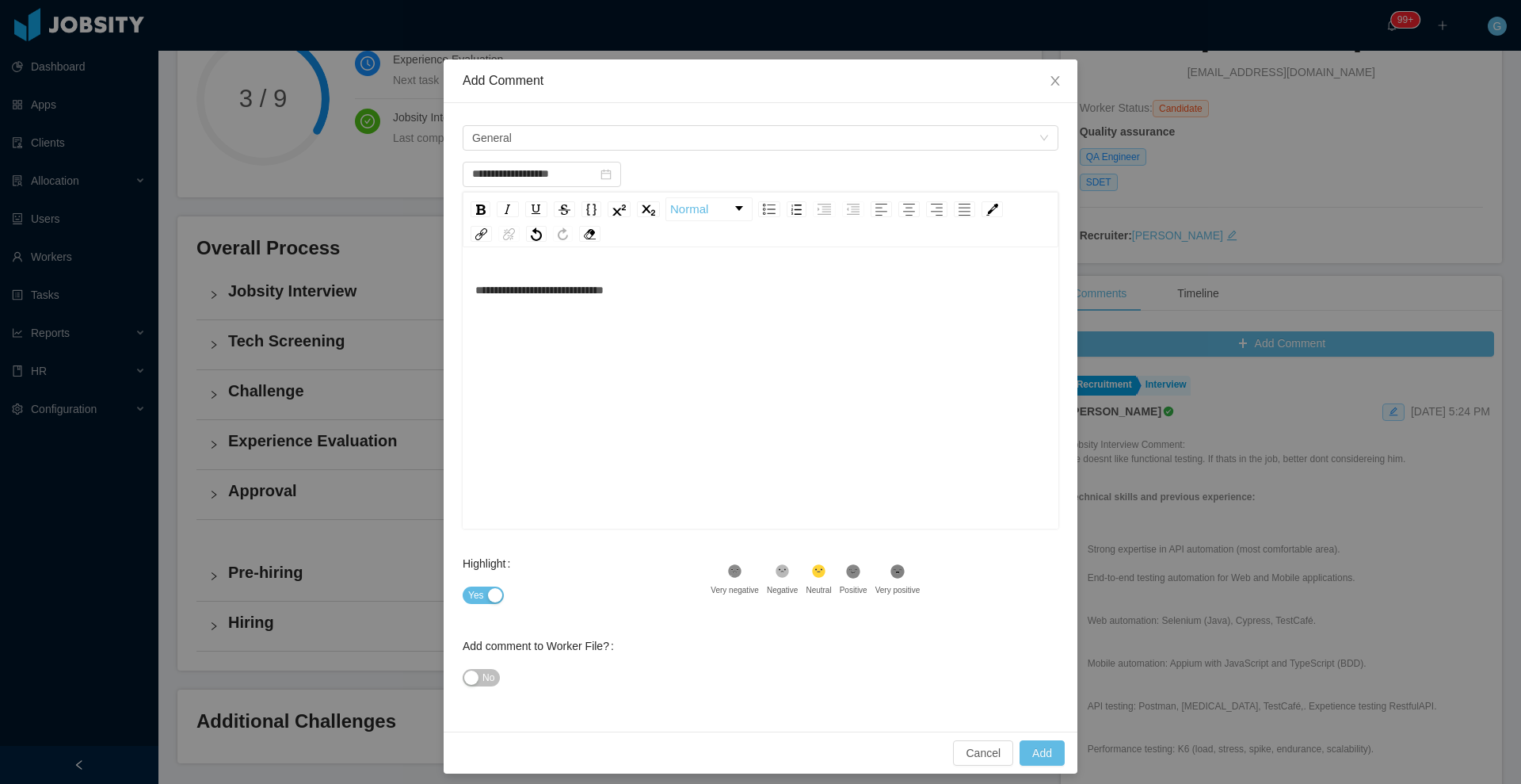
scroll to position [29, 0]
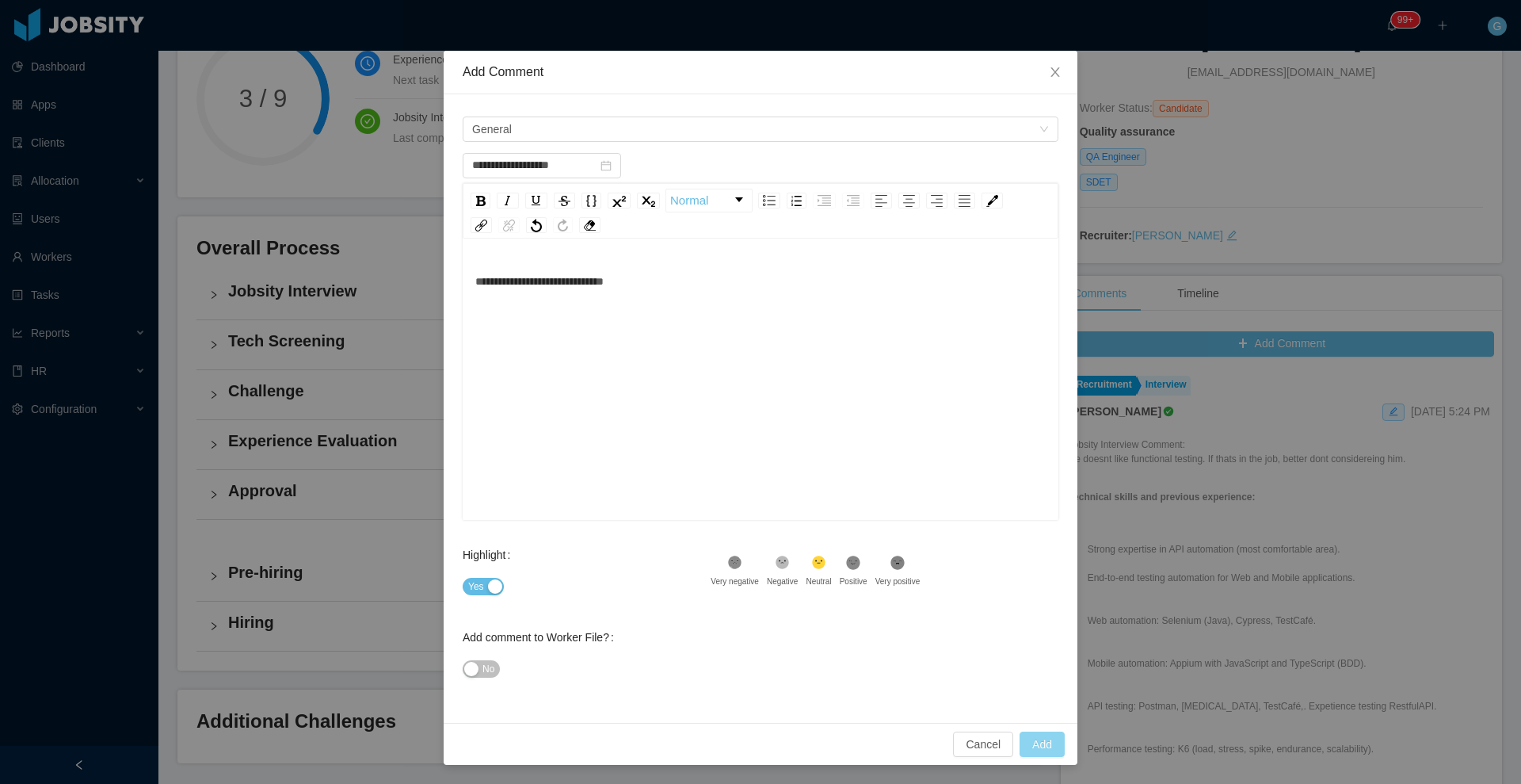
click at [1054, 751] on button "Add" at bounding box center [1042, 743] width 45 height 25
type input "**********"
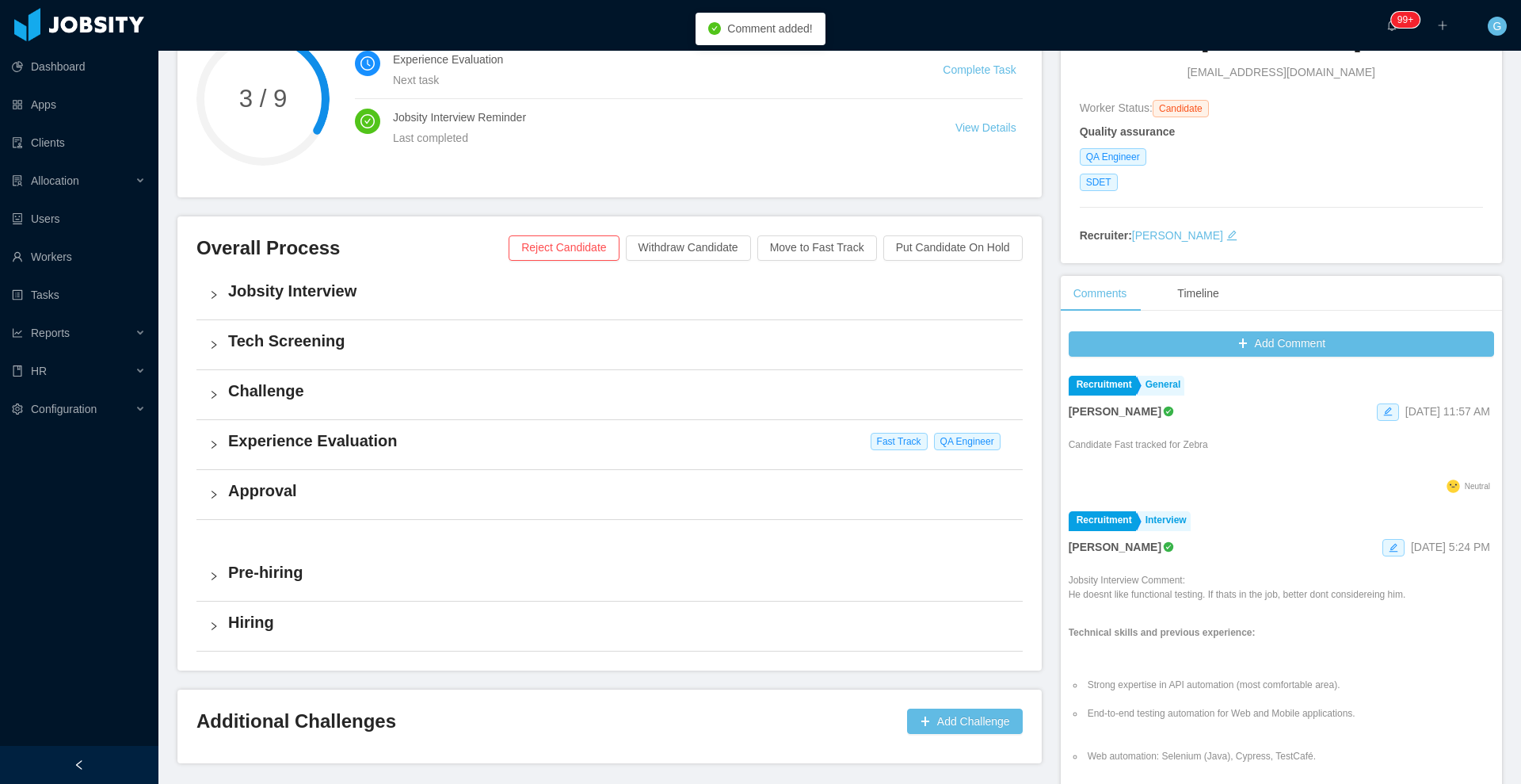
click at [485, 452] on div "Experience Evaluation Fast Track QA Engineer" at bounding box center [610, 444] width 826 height 49
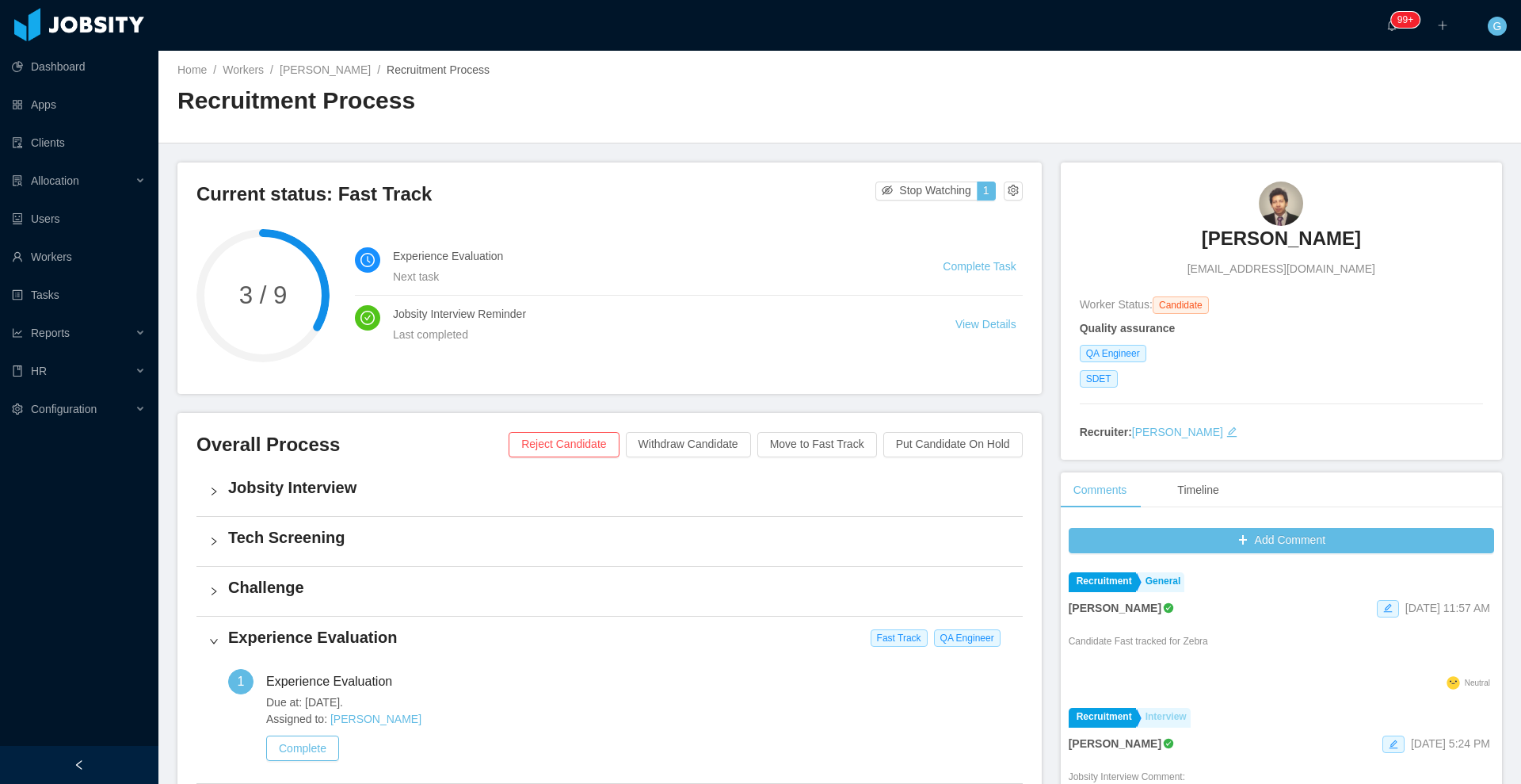
scroll to position [0, 0]
